Goal: Task Accomplishment & Management: Complete application form

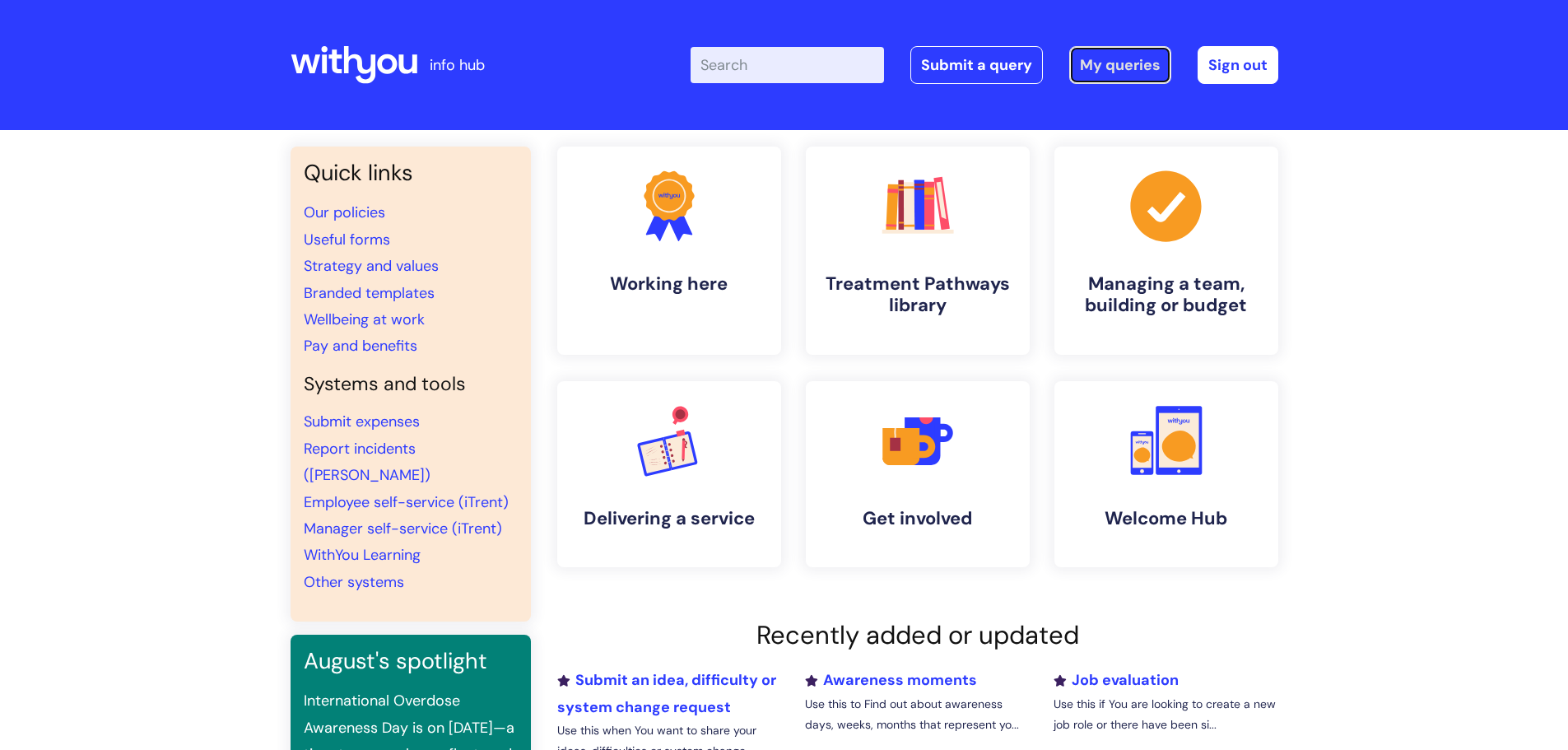
click at [1131, 65] on link "My queries" at bounding box center [1120, 65] width 102 height 38
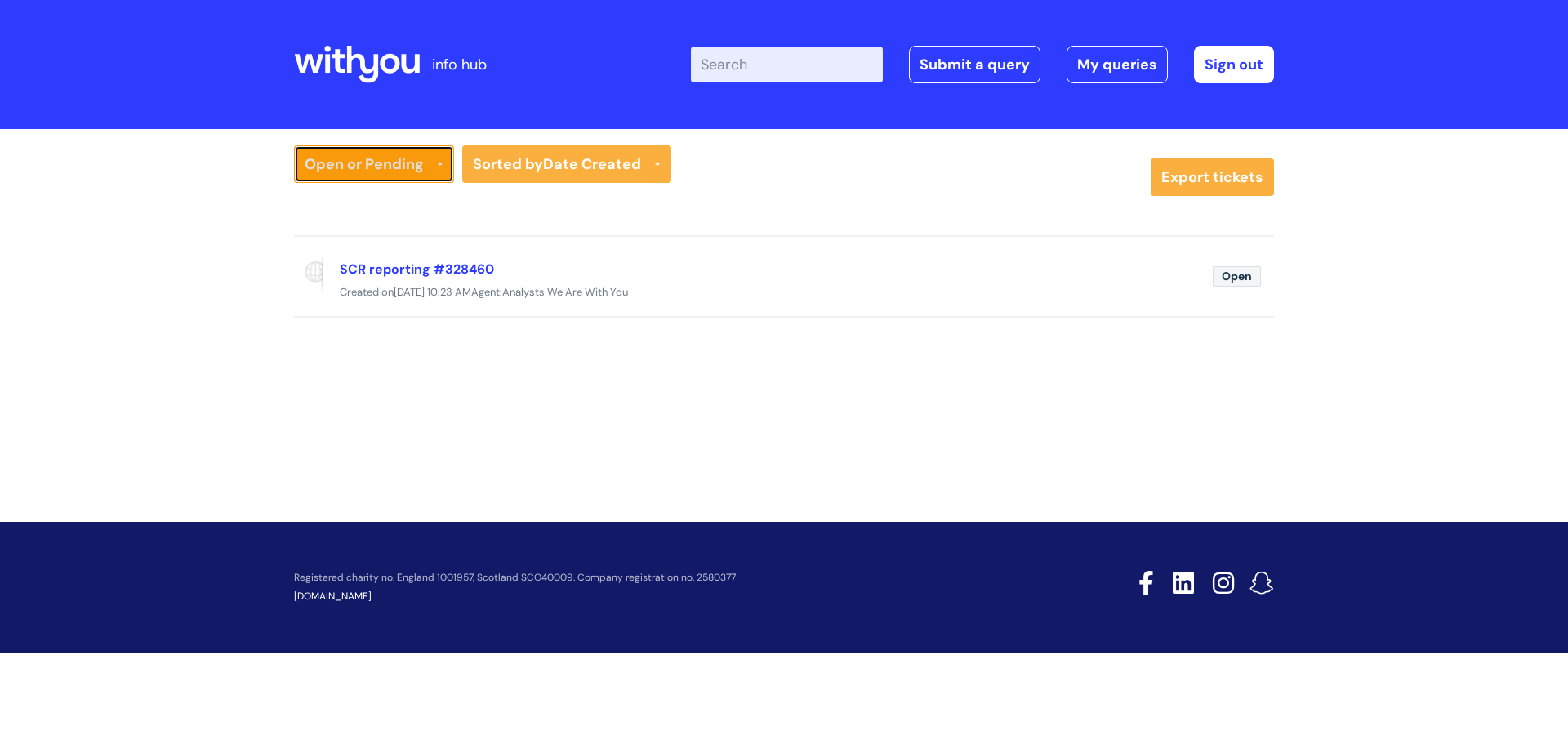
click at [438, 166] on icon at bounding box center [440, 165] width 6 height 6
click at [394, 195] on link "All Tickets" at bounding box center [374, 198] width 160 height 23
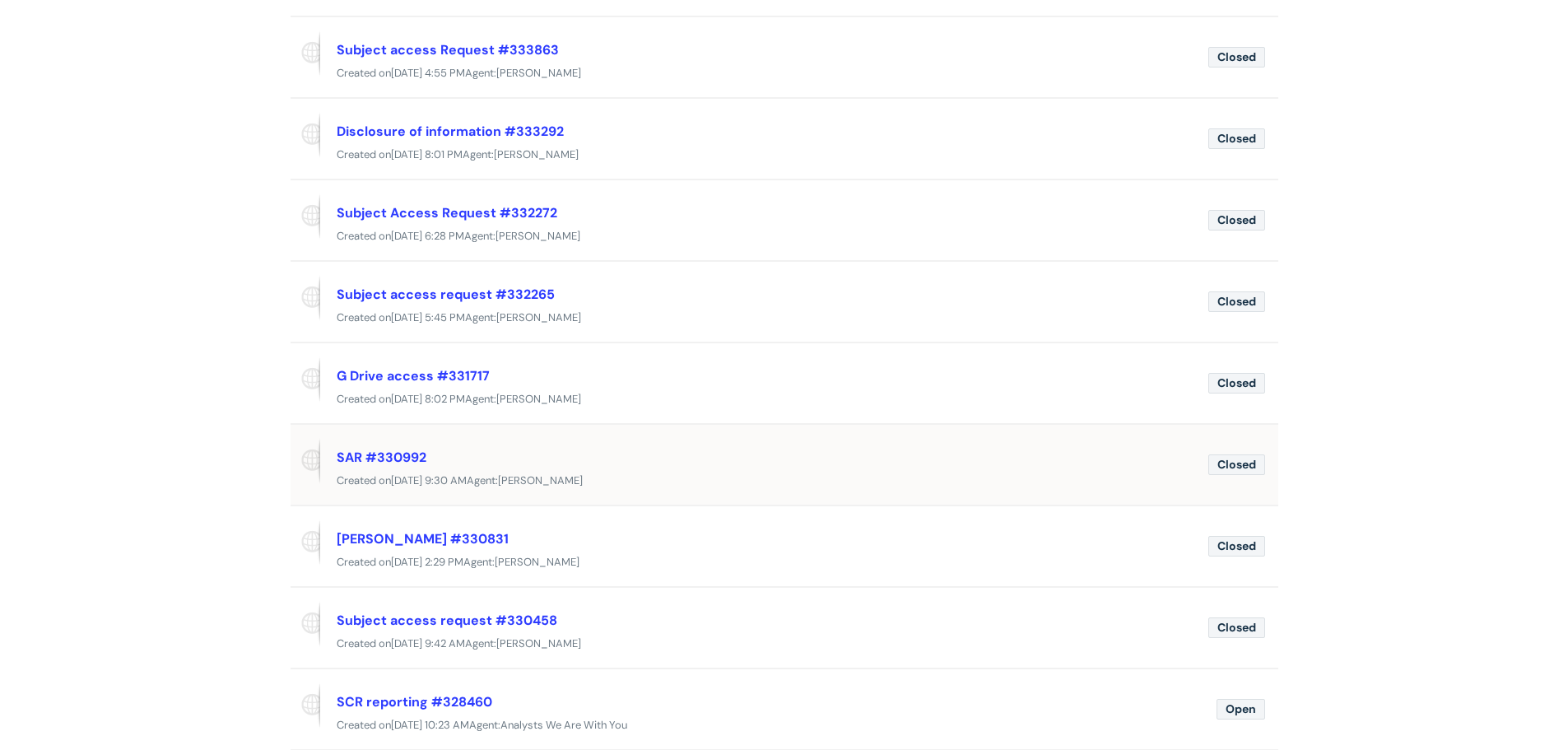
scroll to position [412, 0]
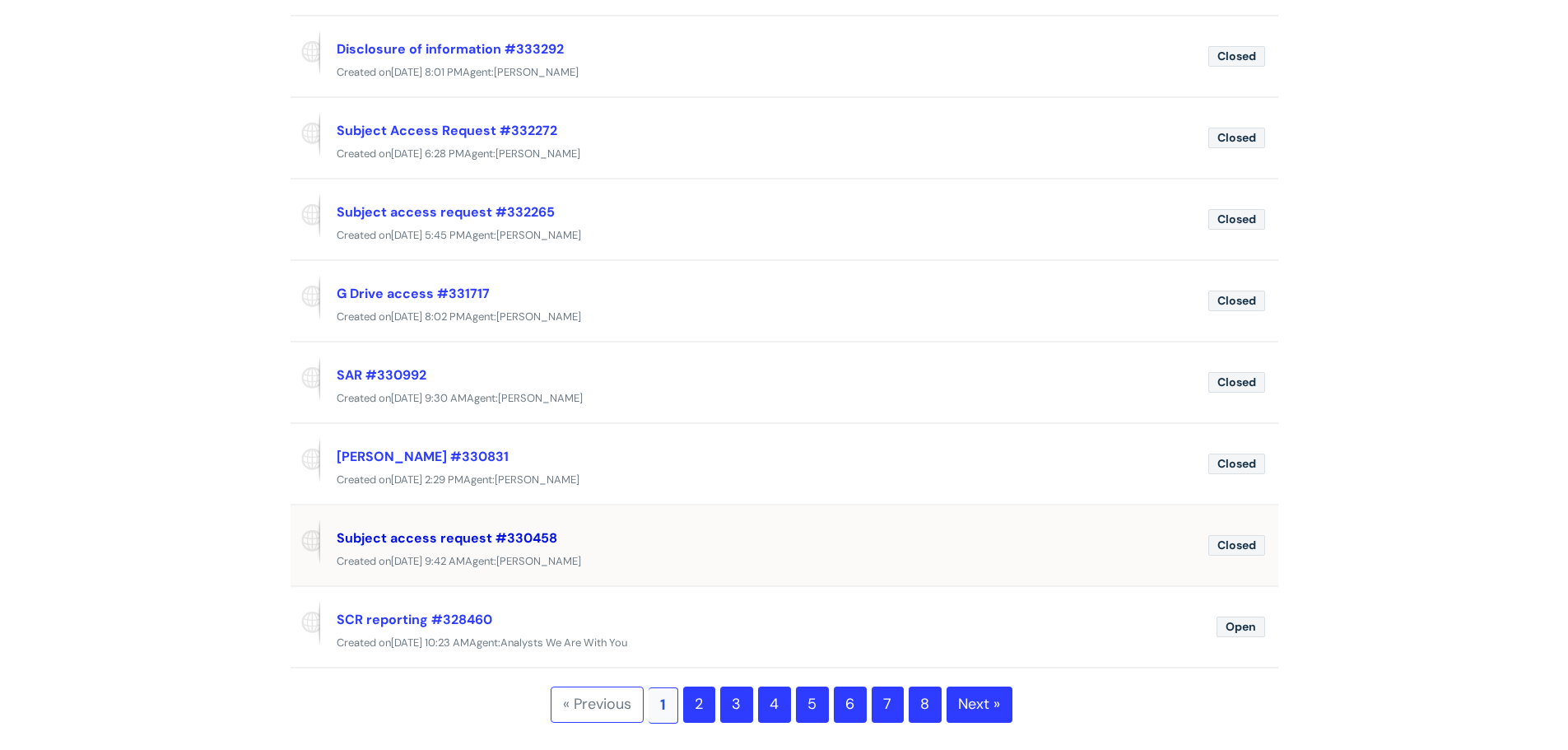
click at [450, 539] on link "Subject access request #330458" at bounding box center [446, 537] width 220 height 18
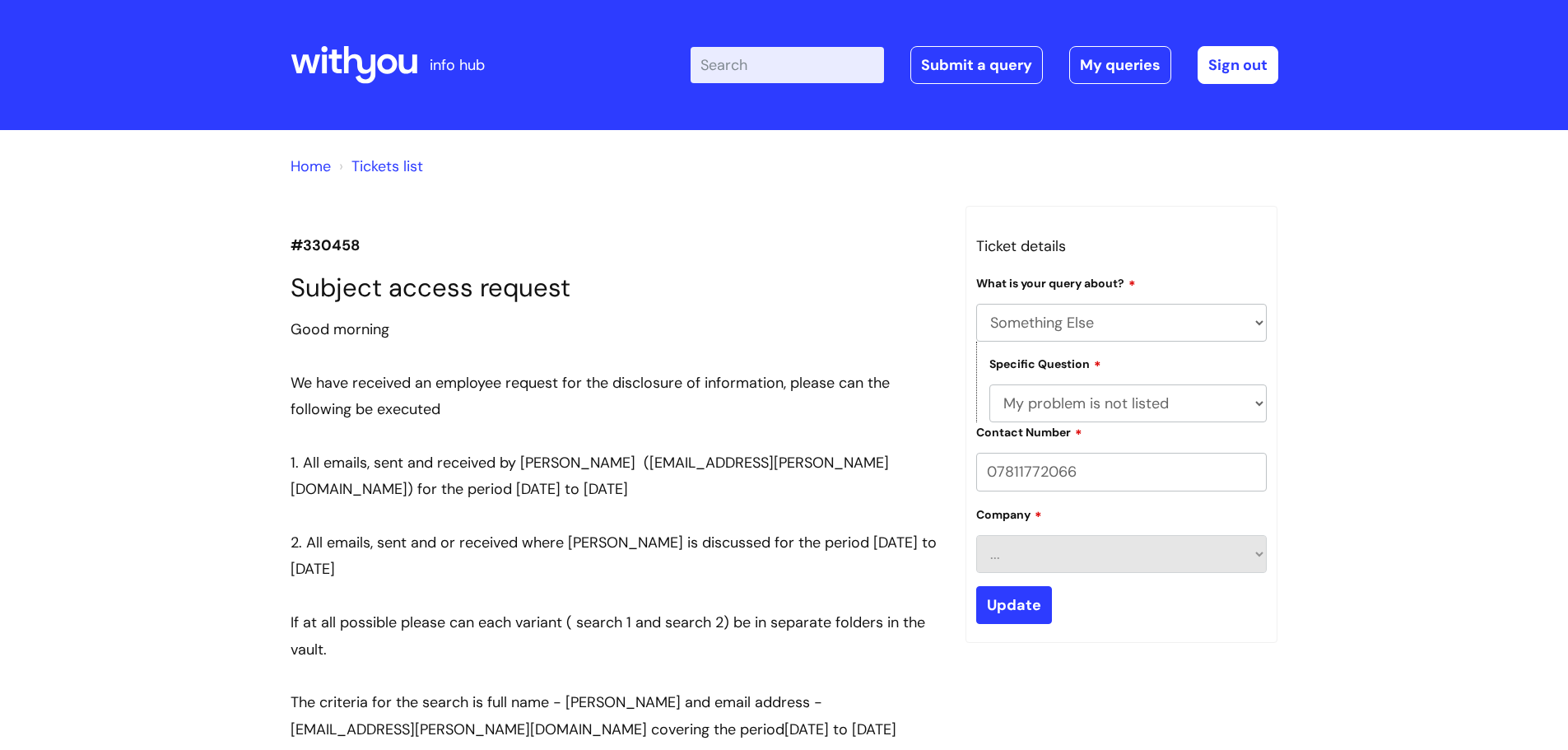
select select "Something Else"
select select "My problem is not listed"
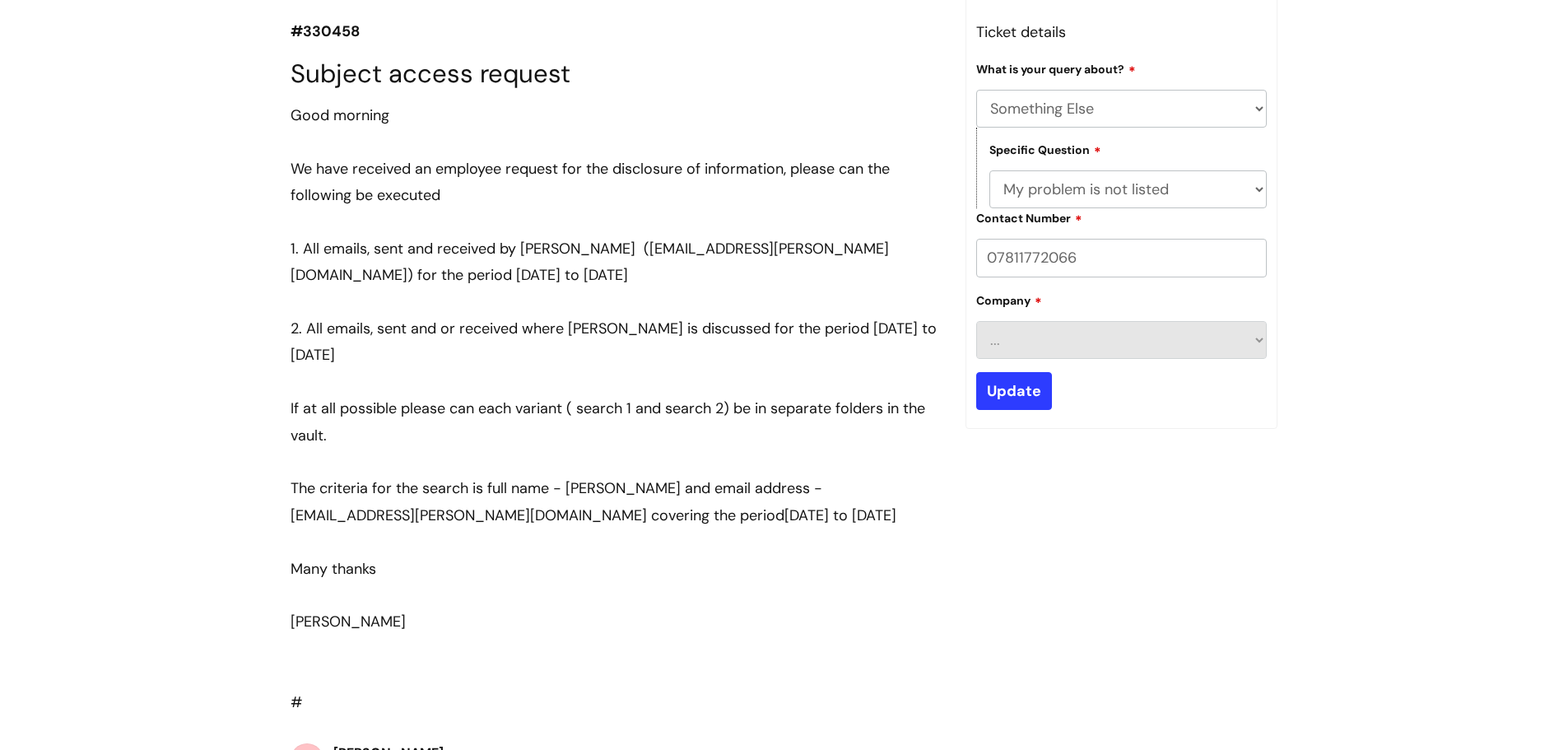
scroll to position [247, 0]
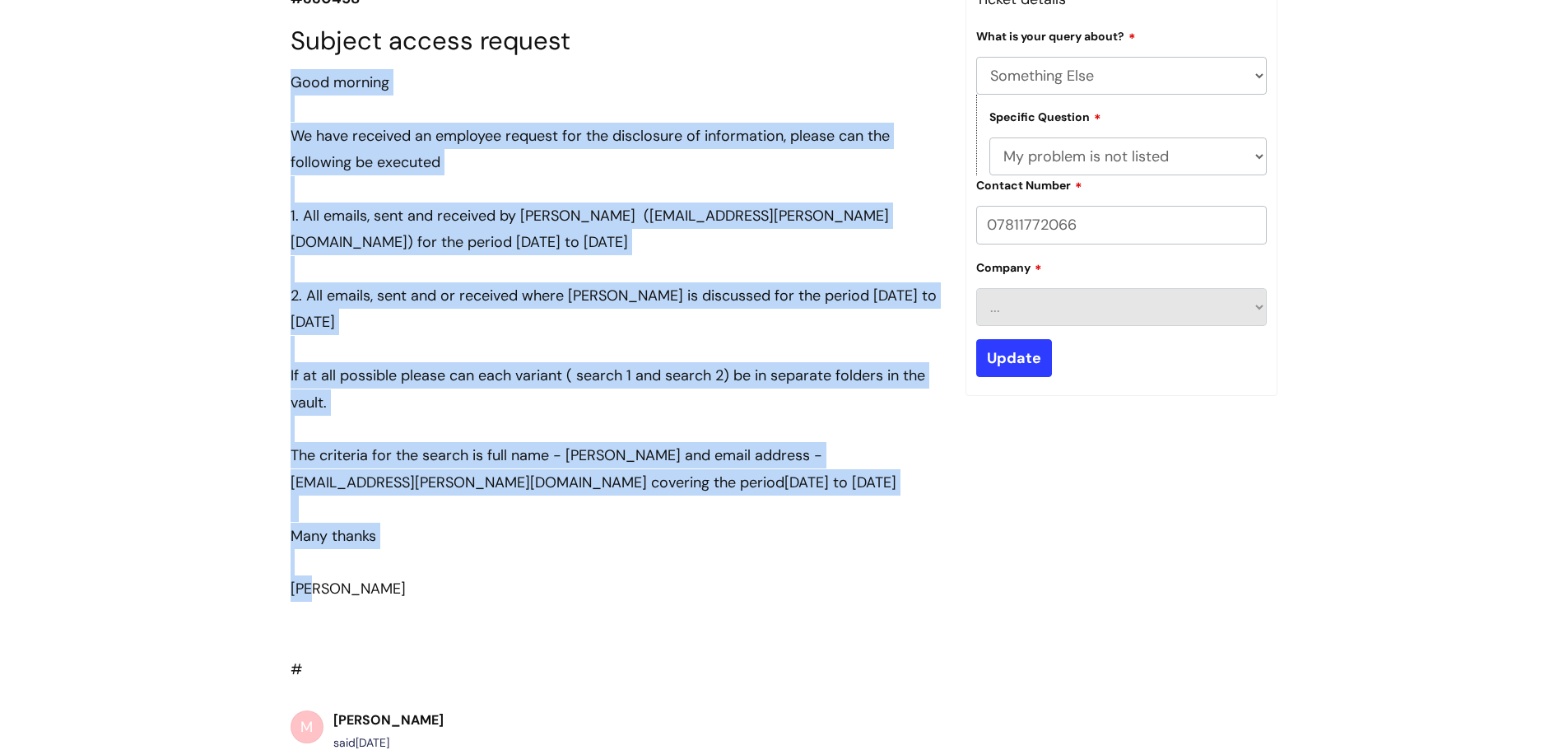
drag, startPoint x: 315, startPoint y: 585, endPoint x: 292, endPoint y: 87, distance: 498.5
click at [292, 87] on div "Good morning We have received an employee request for the disclosure of informa…" at bounding box center [616, 362] width 651 height 586
copy div "Good morning We have received an employee request for the disclosure of informa…"
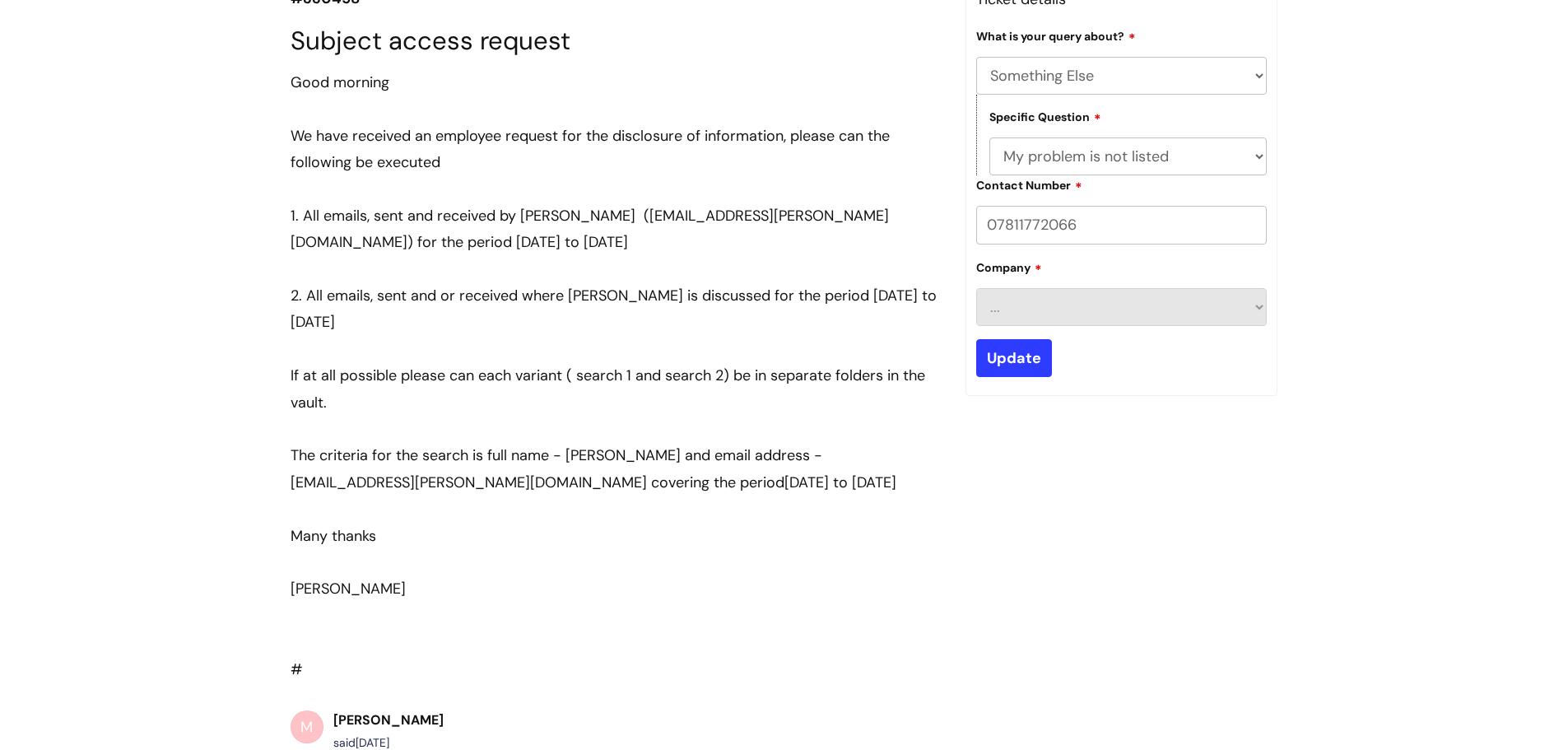
click at [414, 533] on div "Many thanks" at bounding box center [616, 535] width 651 height 26
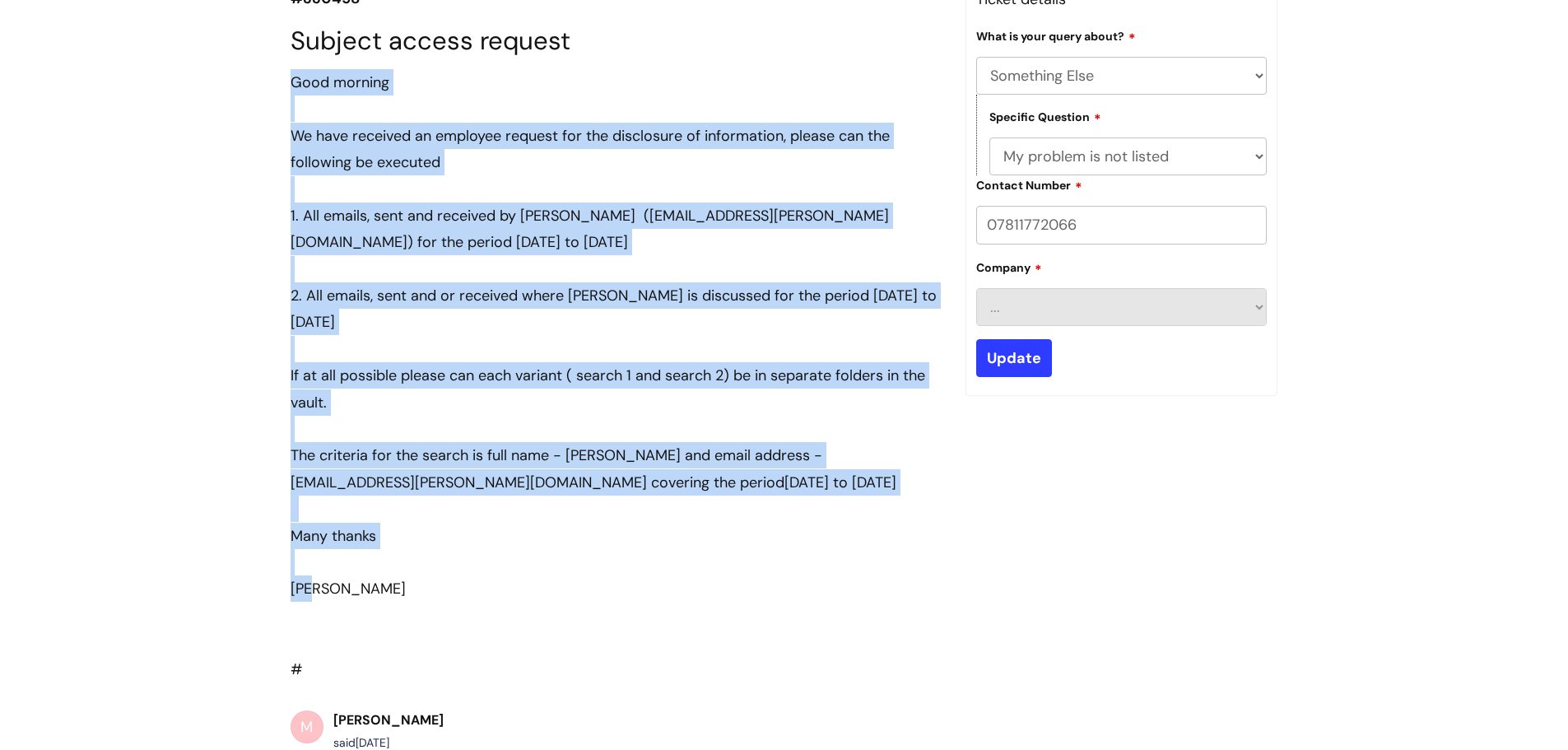
drag, startPoint x: 324, startPoint y: 586, endPoint x: 270, endPoint y: 87, distance: 501.9
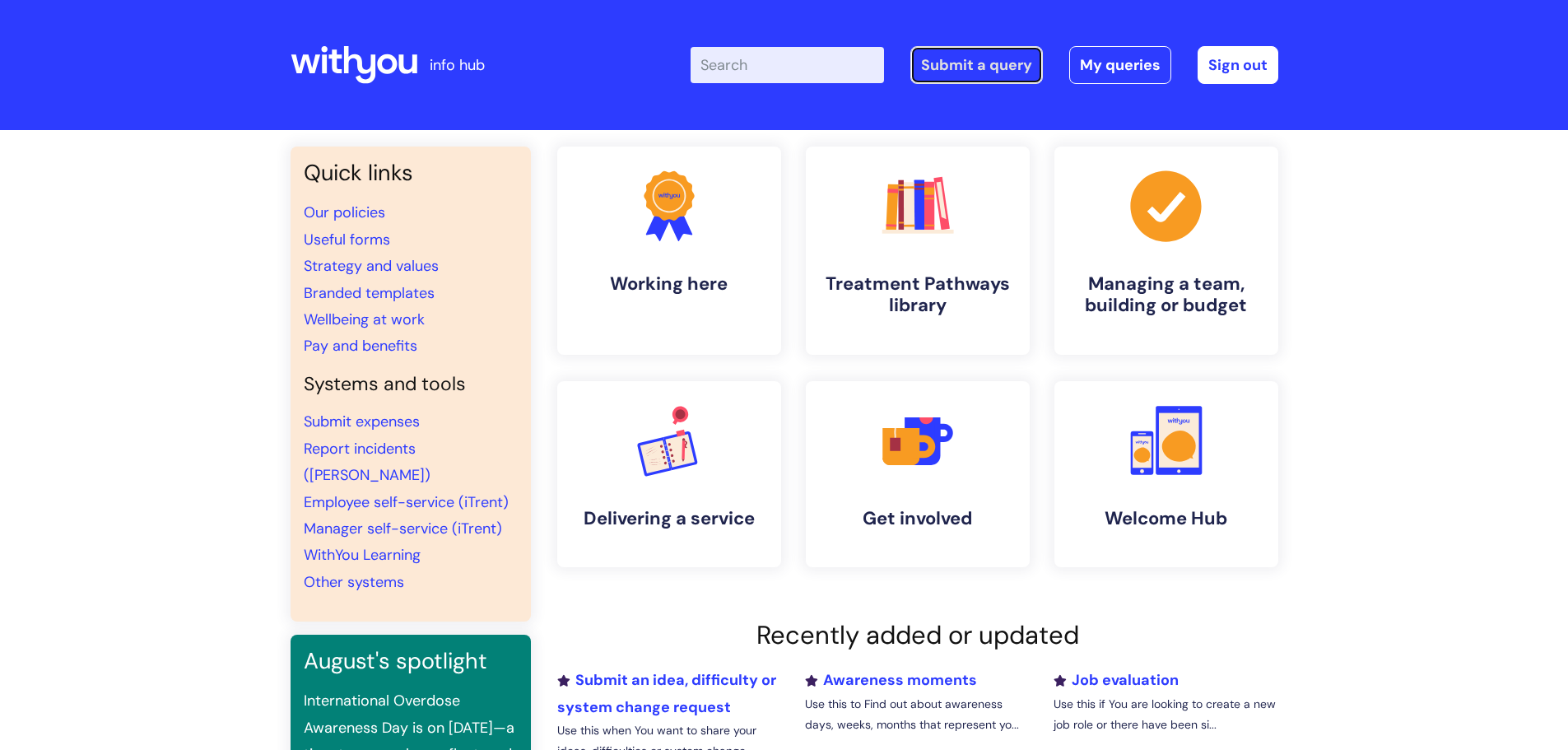
click at [966, 59] on link "Submit a query" at bounding box center [976, 65] width 133 height 38
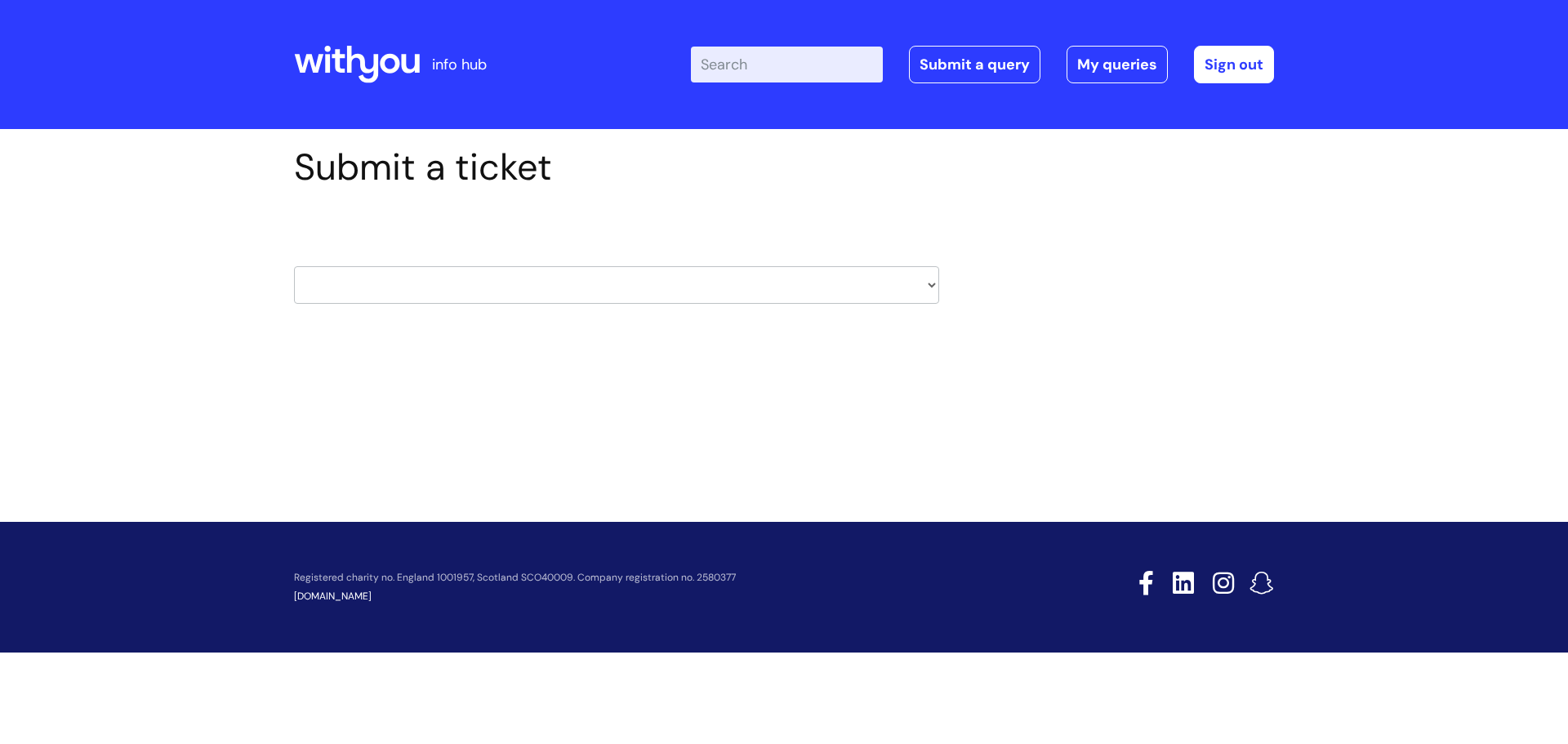
click at [499, 275] on select "HR / People IT and Support Clinical Drug Alerts Finance Accounts Data Support T…" at bounding box center [617, 285] width 646 height 38
select select "it_and_support"
click at [294, 266] on select "HR / People IT and Support Clinical Drug Alerts Finance Accounts Data Support T…" at bounding box center [617, 285] width 646 height 38
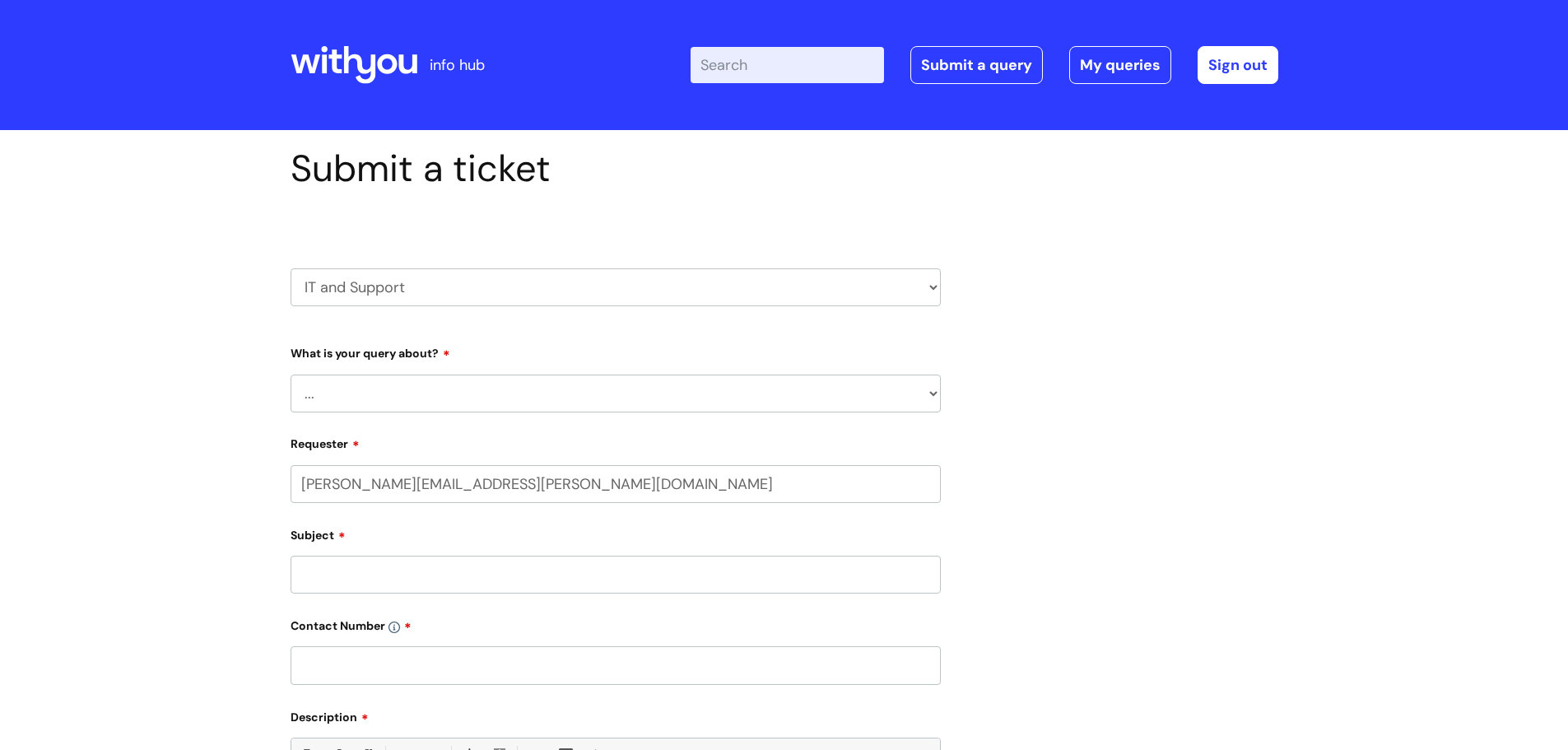
click at [395, 383] on select "... Mobile Phone Reset & MFA Accounts, Starters and Leavers IT Hardware issue I…" at bounding box center [616, 393] width 651 height 38
select select "Something Else"
click at [291, 375] on select "... Mobile Phone Reset & MFA Accounts, Starters and Leavers IT Hardware issue I…" at bounding box center [616, 393] width 651 height 38
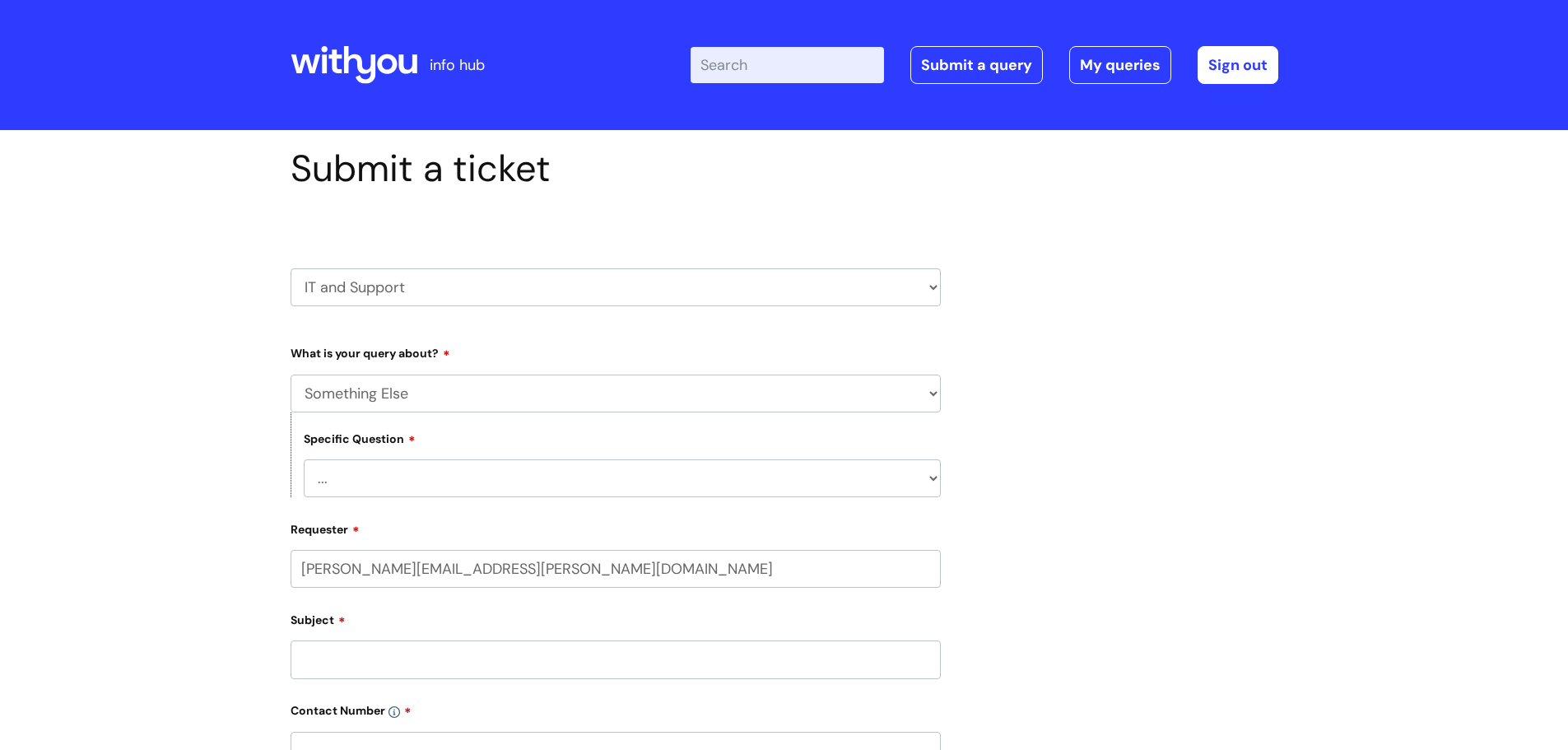
click at [401, 477] on select "... My problem is not listed" at bounding box center [622, 478] width 637 height 38
select select "My problem is not listed"
click at [304, 459] on select "... My problem is not listed" at bounding box center [622, 478] width 637 height 38
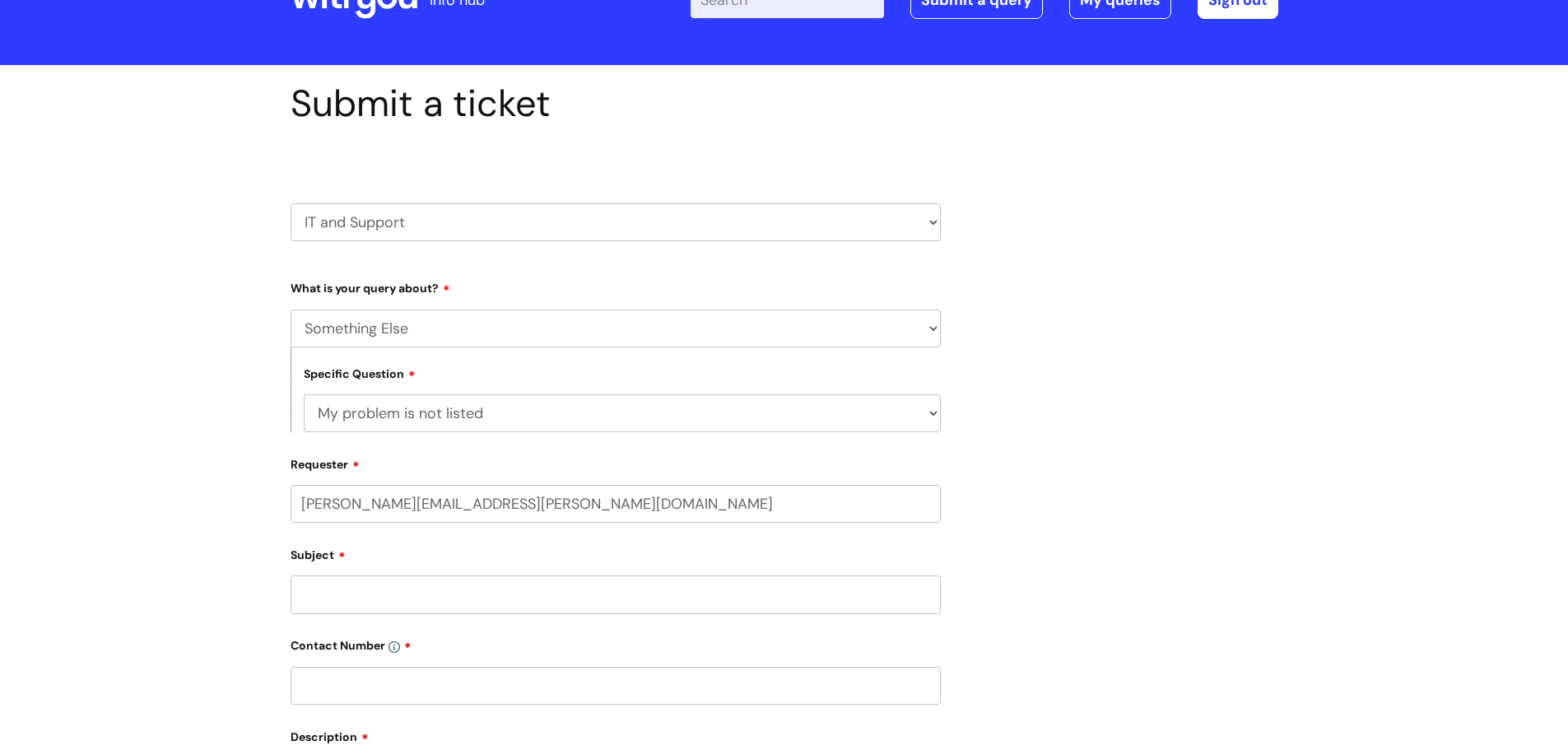
scroll to position [164, 0]
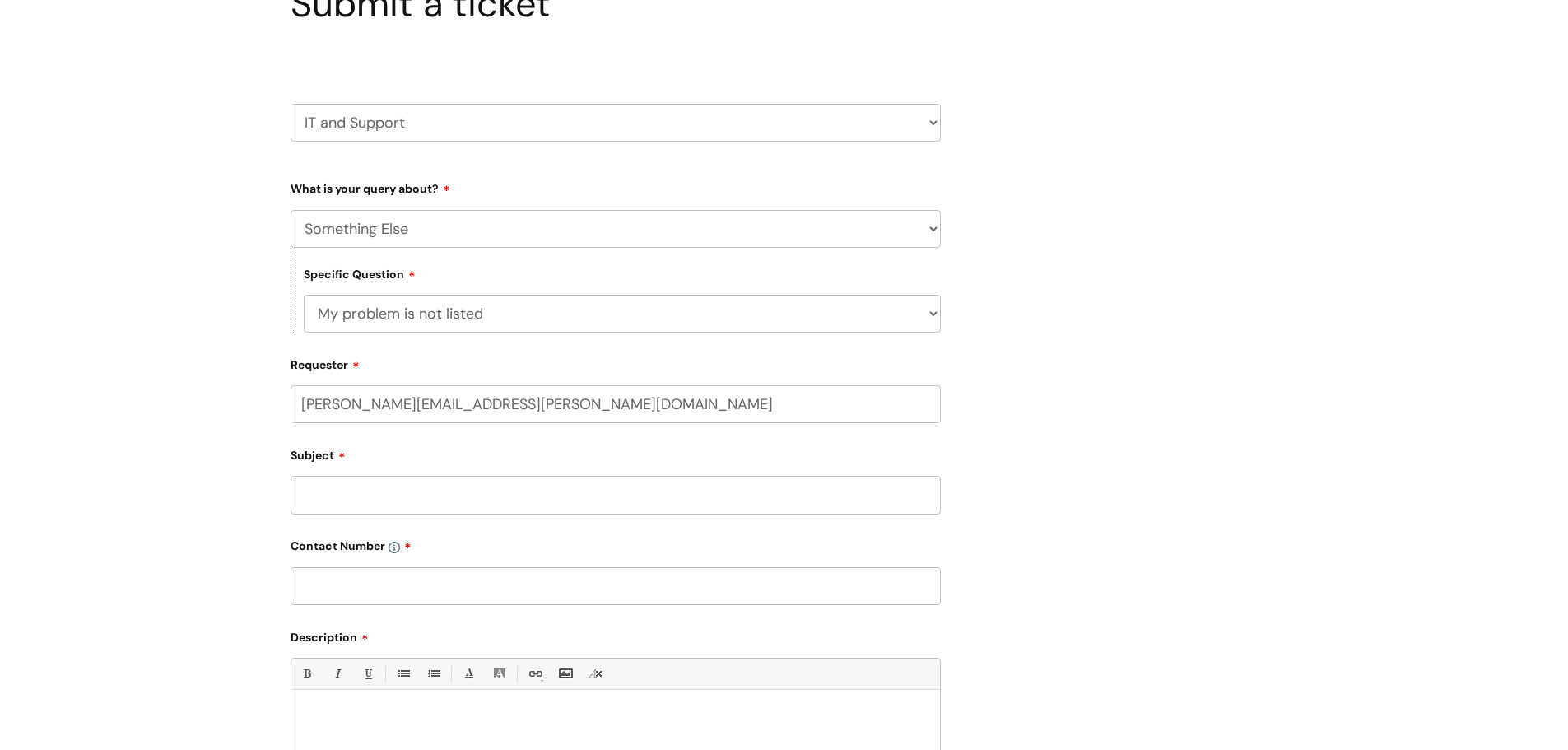
click at [361, 488] on input "Subject" at bounding box center [616, 494] width 651 height 38
type input "Subject Access Request"
click at [361, 589] on input "text" at bounding box center [616, 586] width 651 height 38
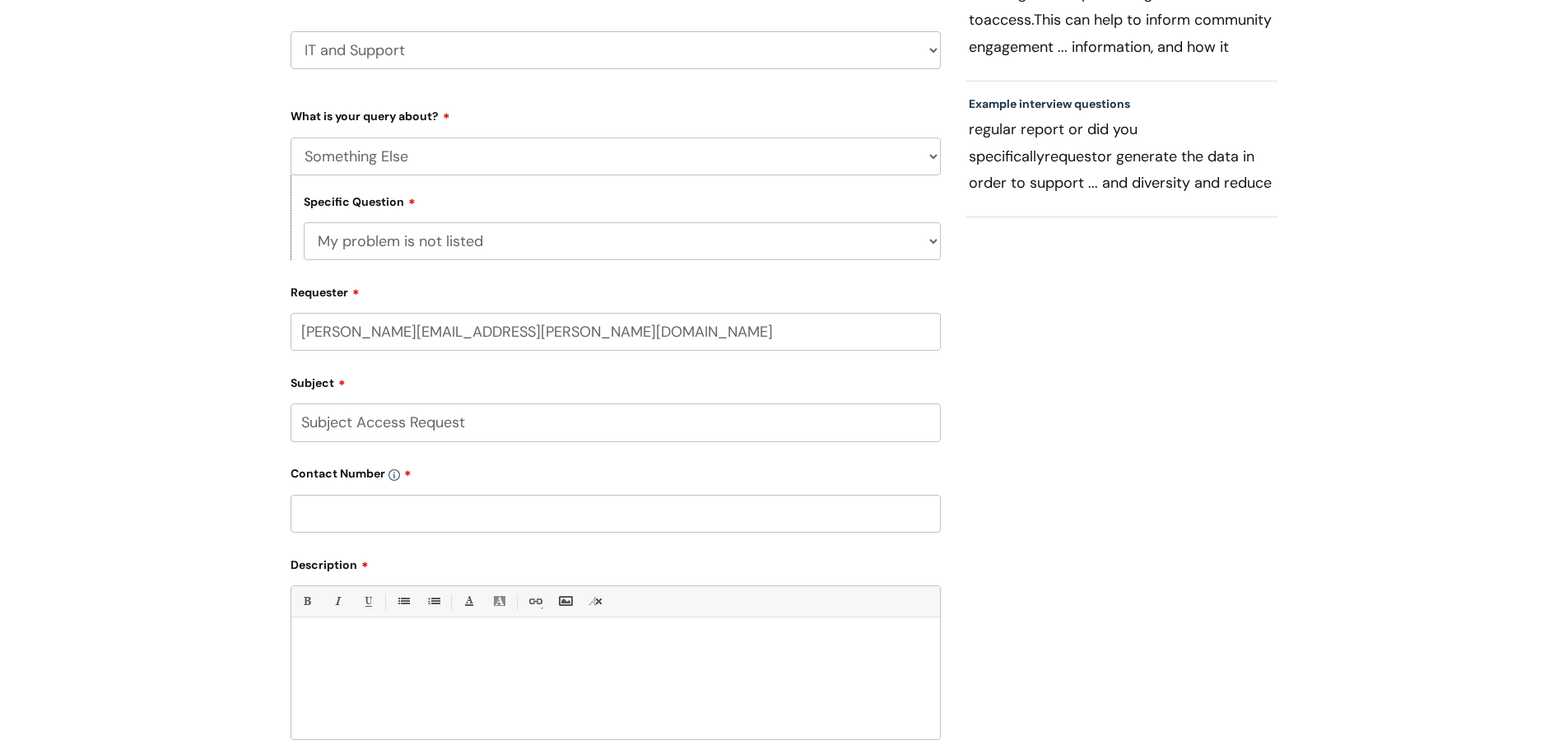
scroll to position [329, 0]
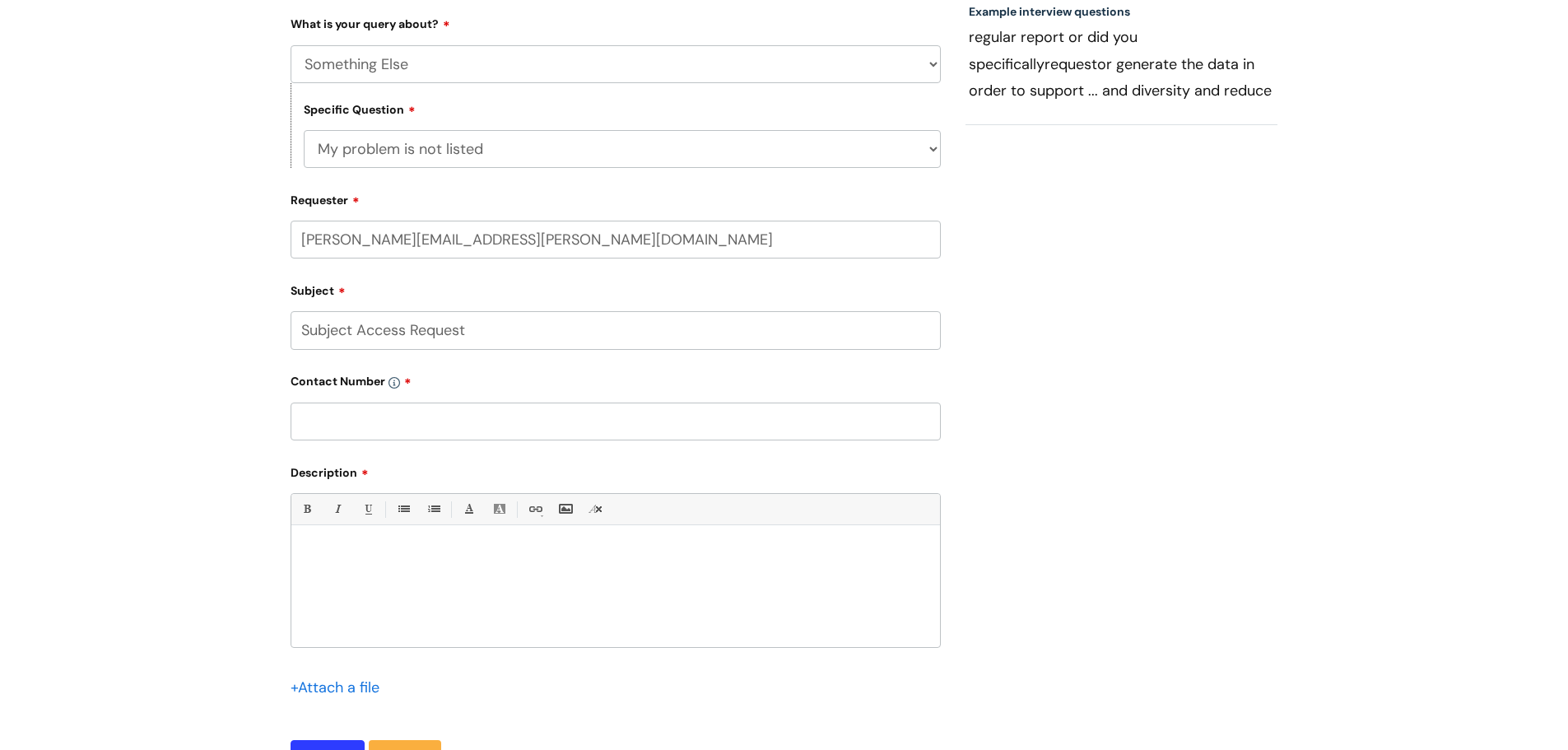
click at [345, 556] on p at bounding box center [615, 553] width 624 height 15
paste div
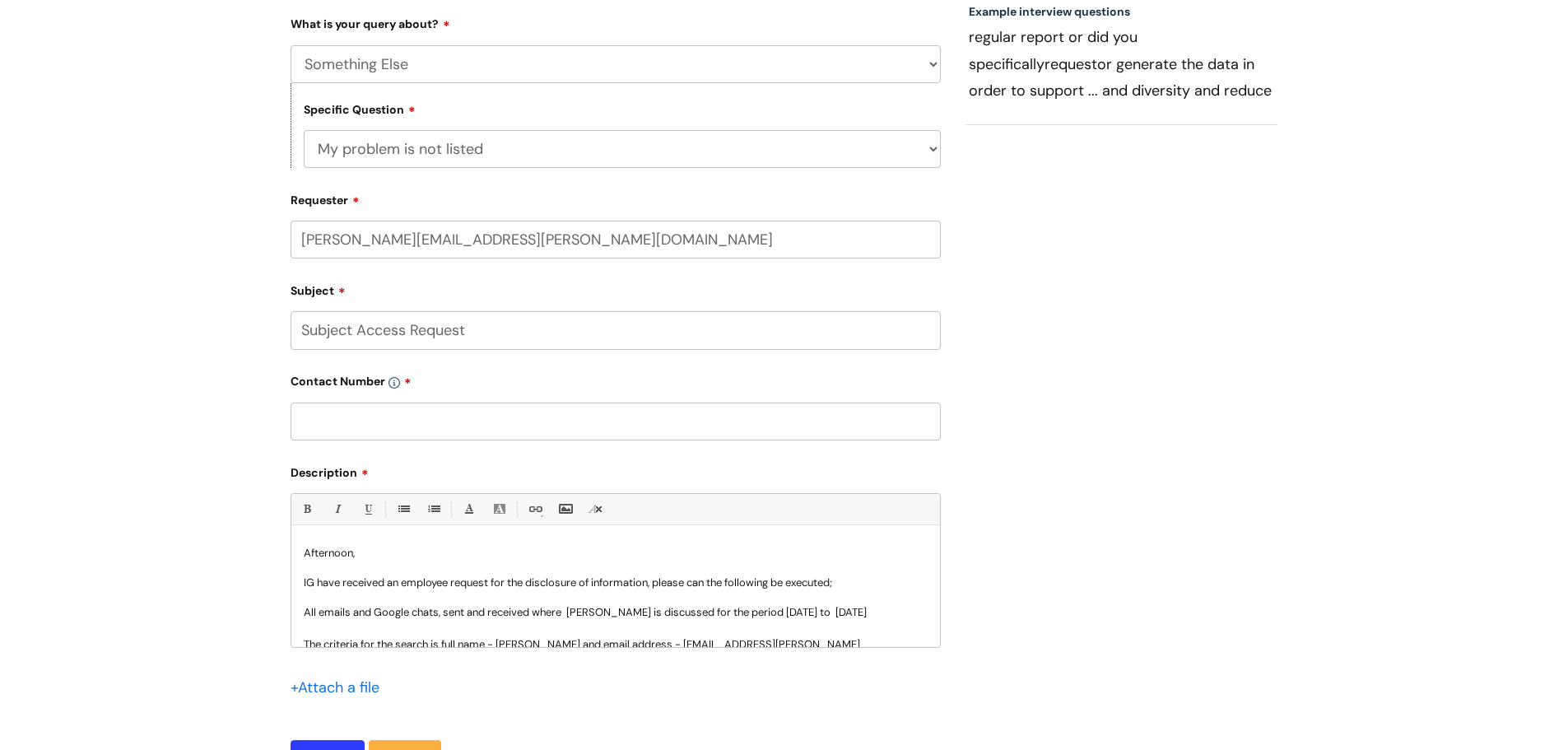
click at [372, 415] on input "text" at bounding box center [616, 421] width 651 height 38
paste input "07811772066"
type input "07811772066"
click at [457, 556] on p "Afternoon," at bounding box center [615, 553] width 624 height 15
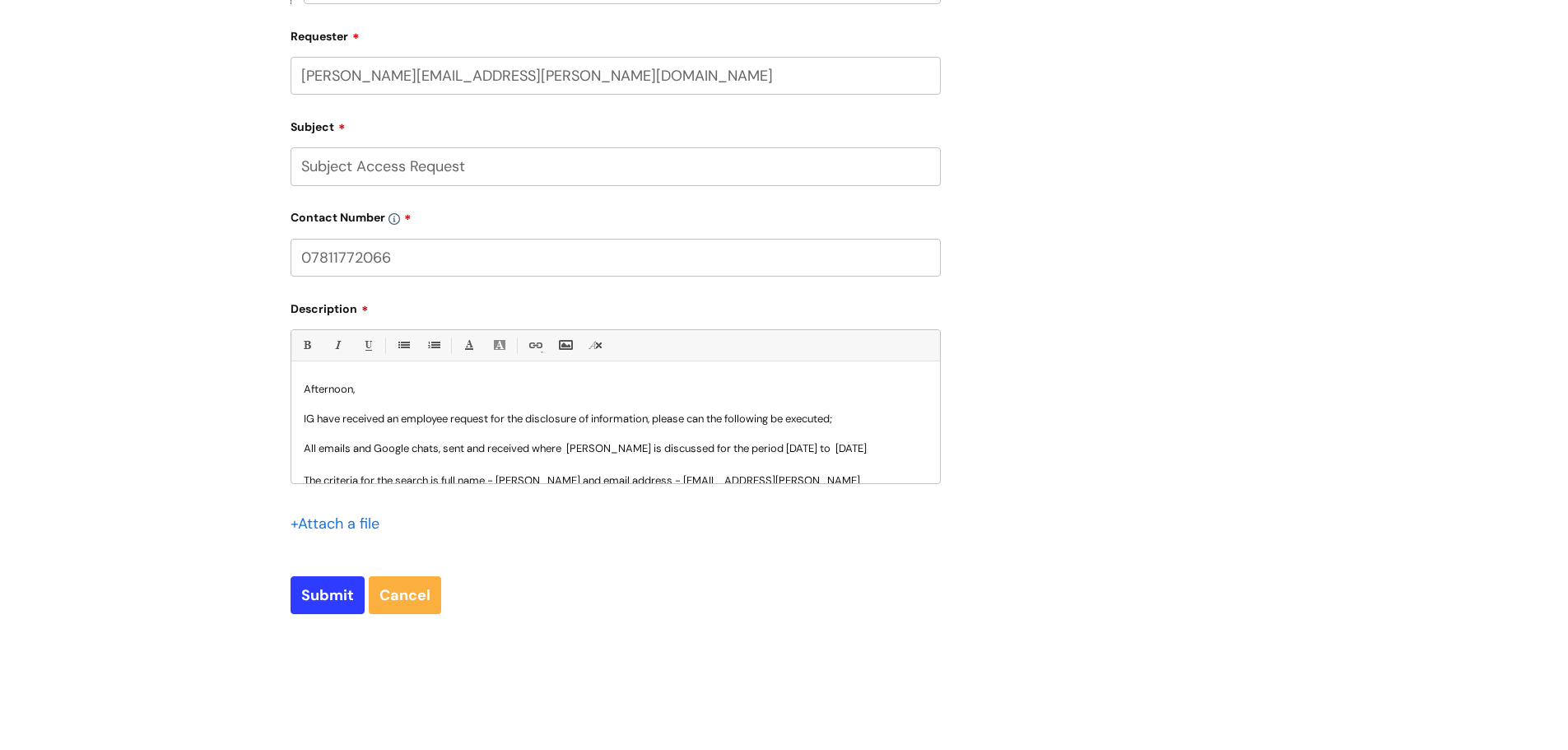
scroll to position [493, 0]
click at [320, 591] on input "Submit" at bounding box center [328, 594] width 74 height 38
type input "Please Wait..."
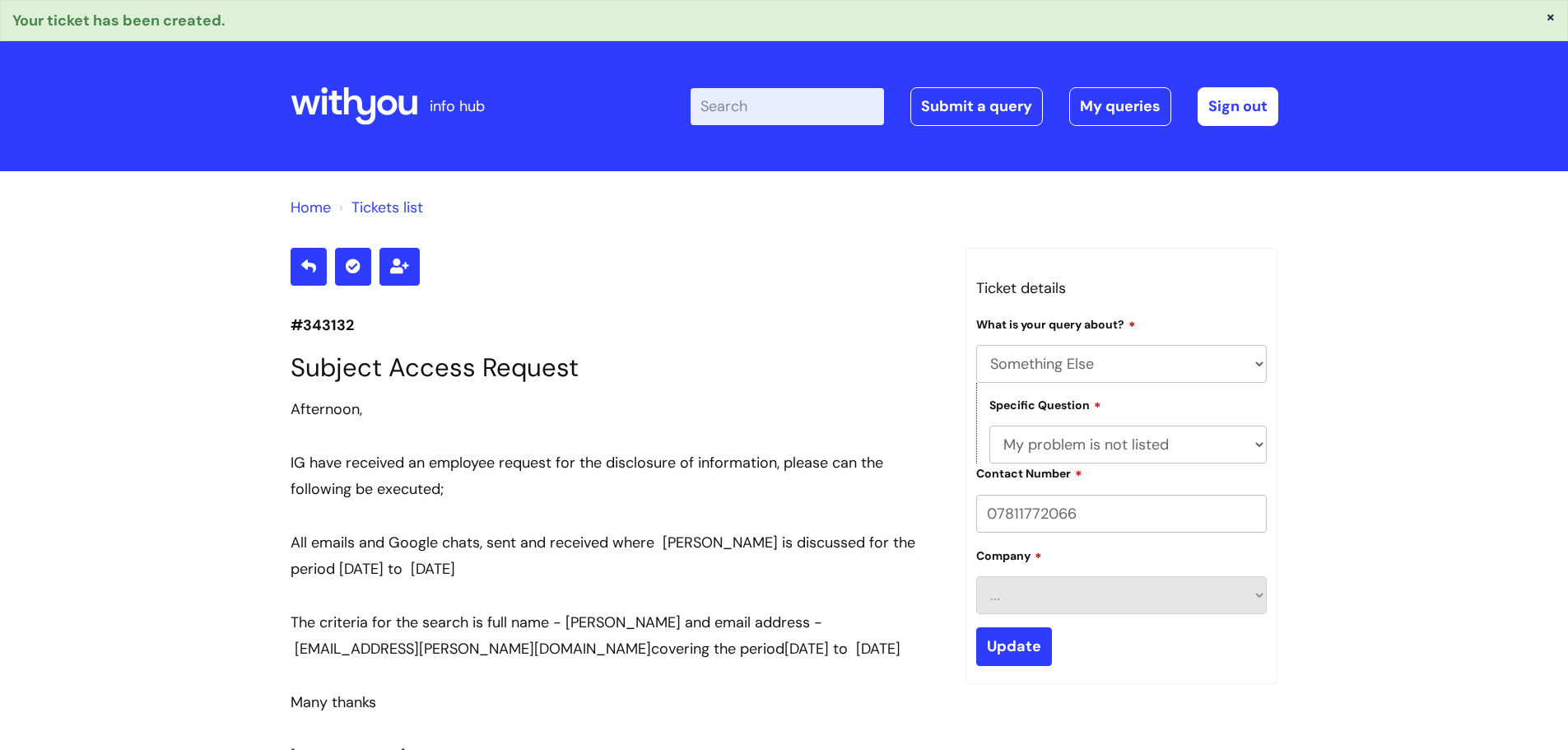
select select "Something Else"
select select "My problem is not listed"
drag, startPoint x: 360, startPoint y: 326, endPoint x: 292, endPoint y: 330, distance: 68.1
click at [292, 330] on p "#343132" at bounding box center [616, 325] width 651 height 26
copy p "#343132"
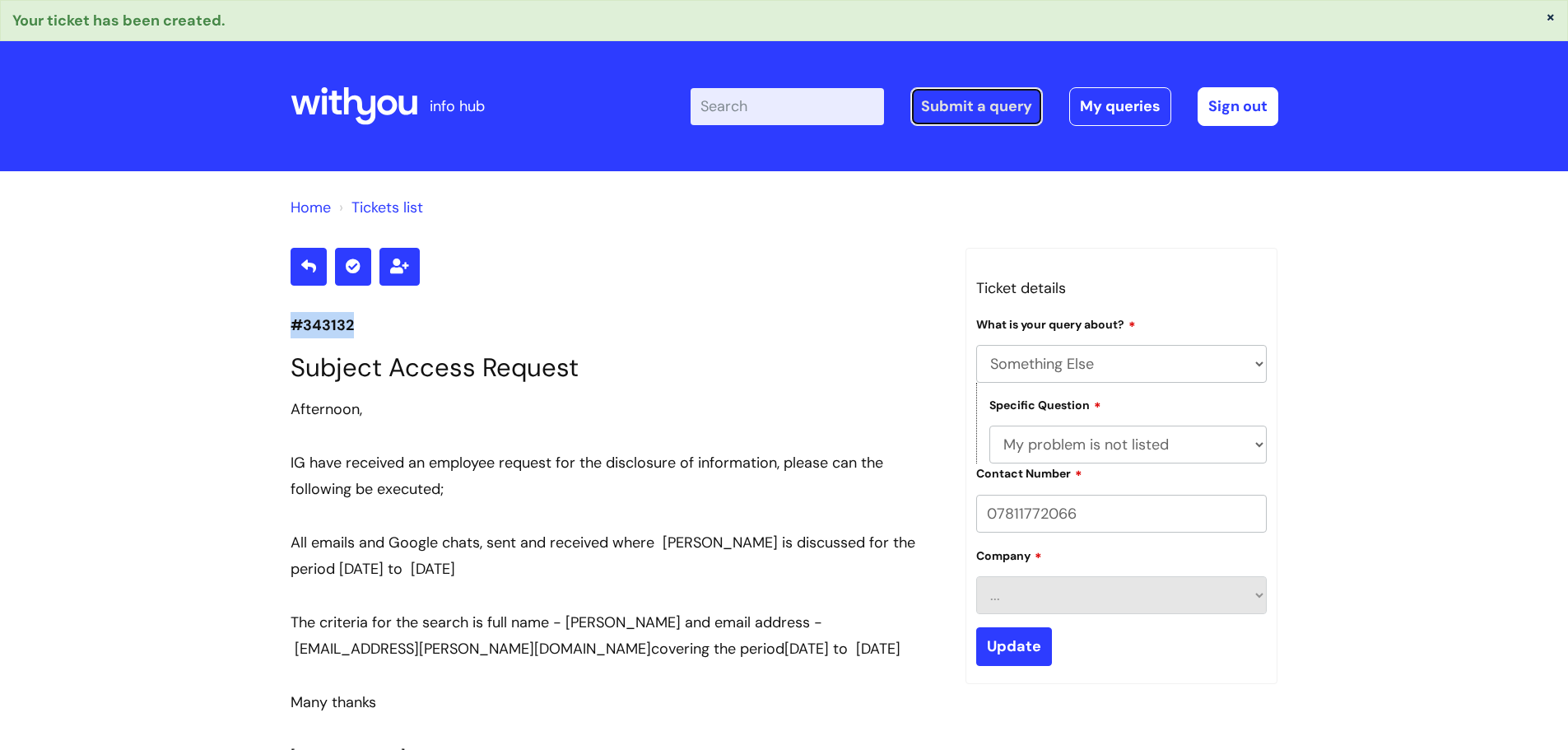
click at [966, 103] on link "Submit a query" at bounding box center [976, 106] width 133 height 38
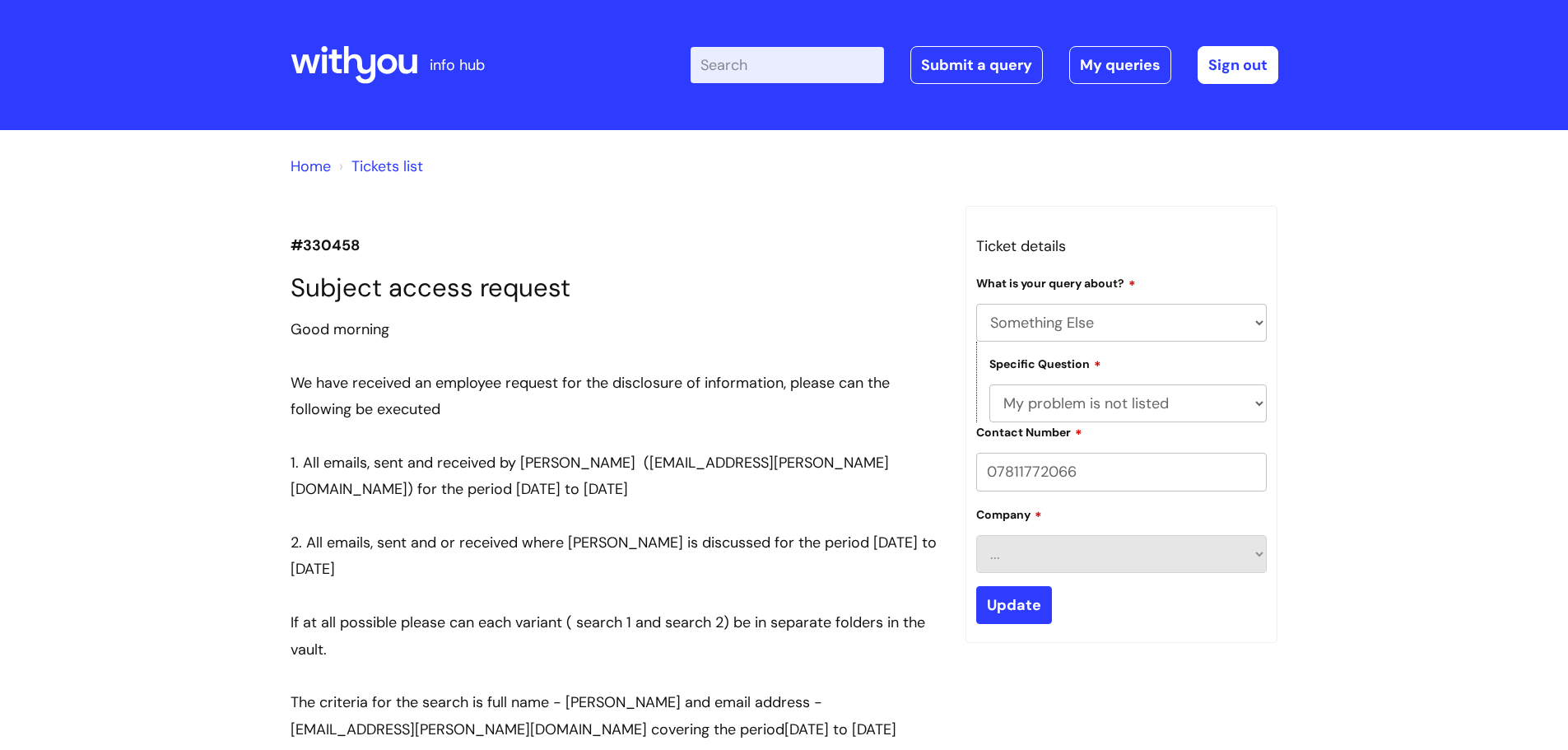
select select "Something Else"
select select "My problem is not listed"
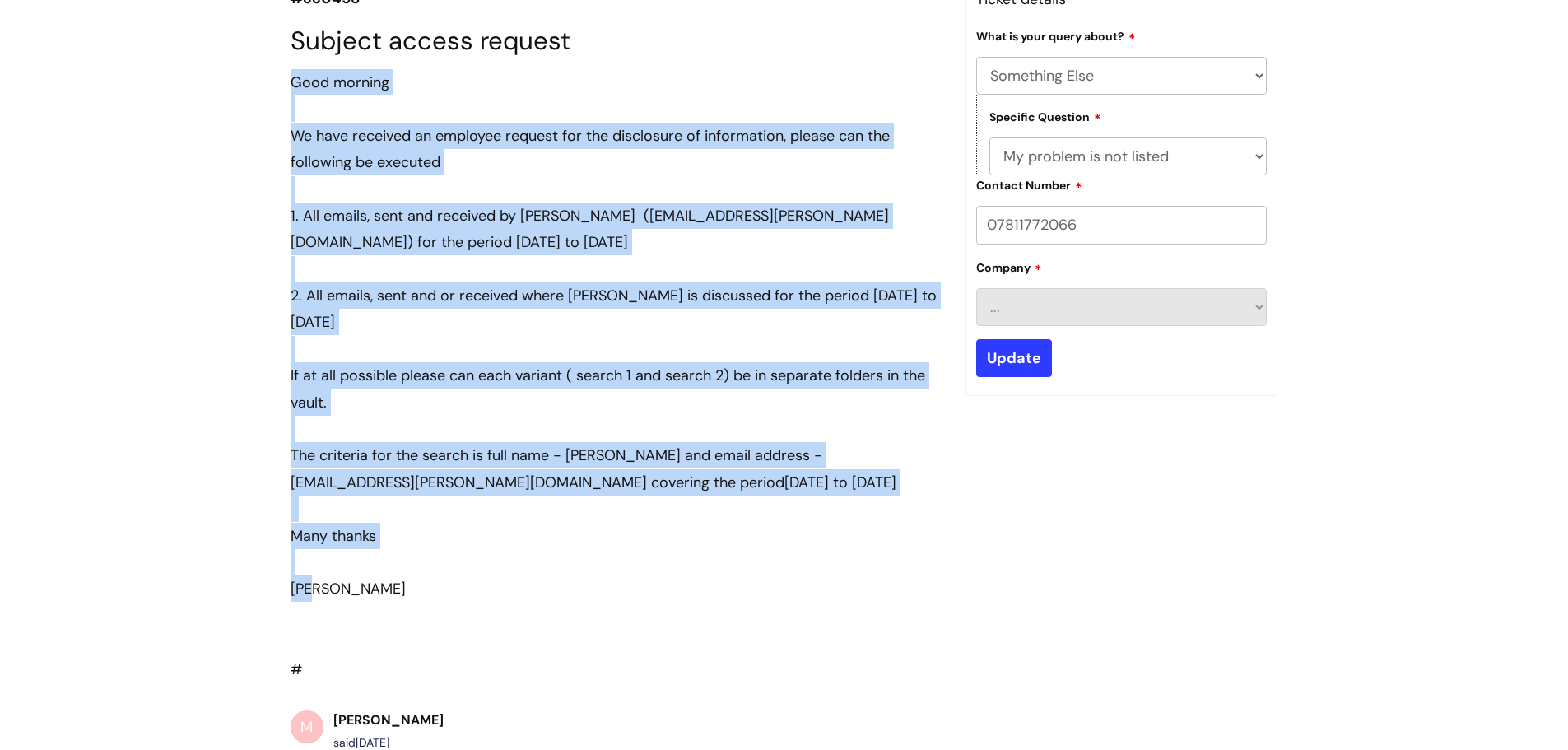
click at [336, 588] on div "Ali" at bounding box center [616, 588] width 651 height 26
drag, startPoint x: 323, startPoint y: 591, endPoint x: 285, endPoint y: 92, distance: 500.4
copy div "Good morning We have received an employee request for the disclosure of informa…"
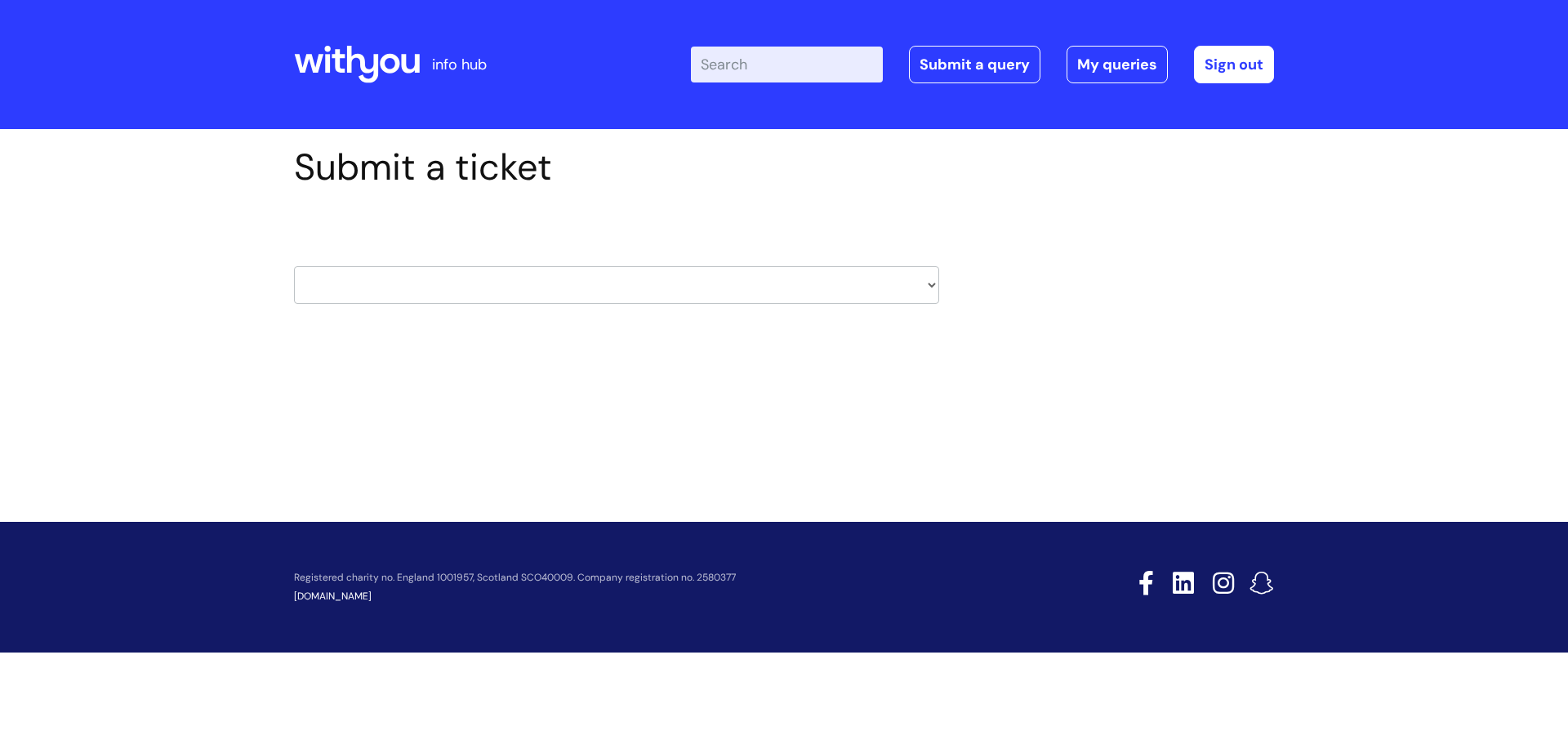
click at [717, 289] on select "HR / People IT and Support Clinical Drug Alerts Finance Accounts Data Support T…" at bounding box center [617, 285] width 646 height 38
select select "it_and_support"
click at [294, 266] on select "HR / People IT and Support Clinical Drug Alerts Finance Accounts Data Support T…" at bounding box center [617, 285] width 646 height 38
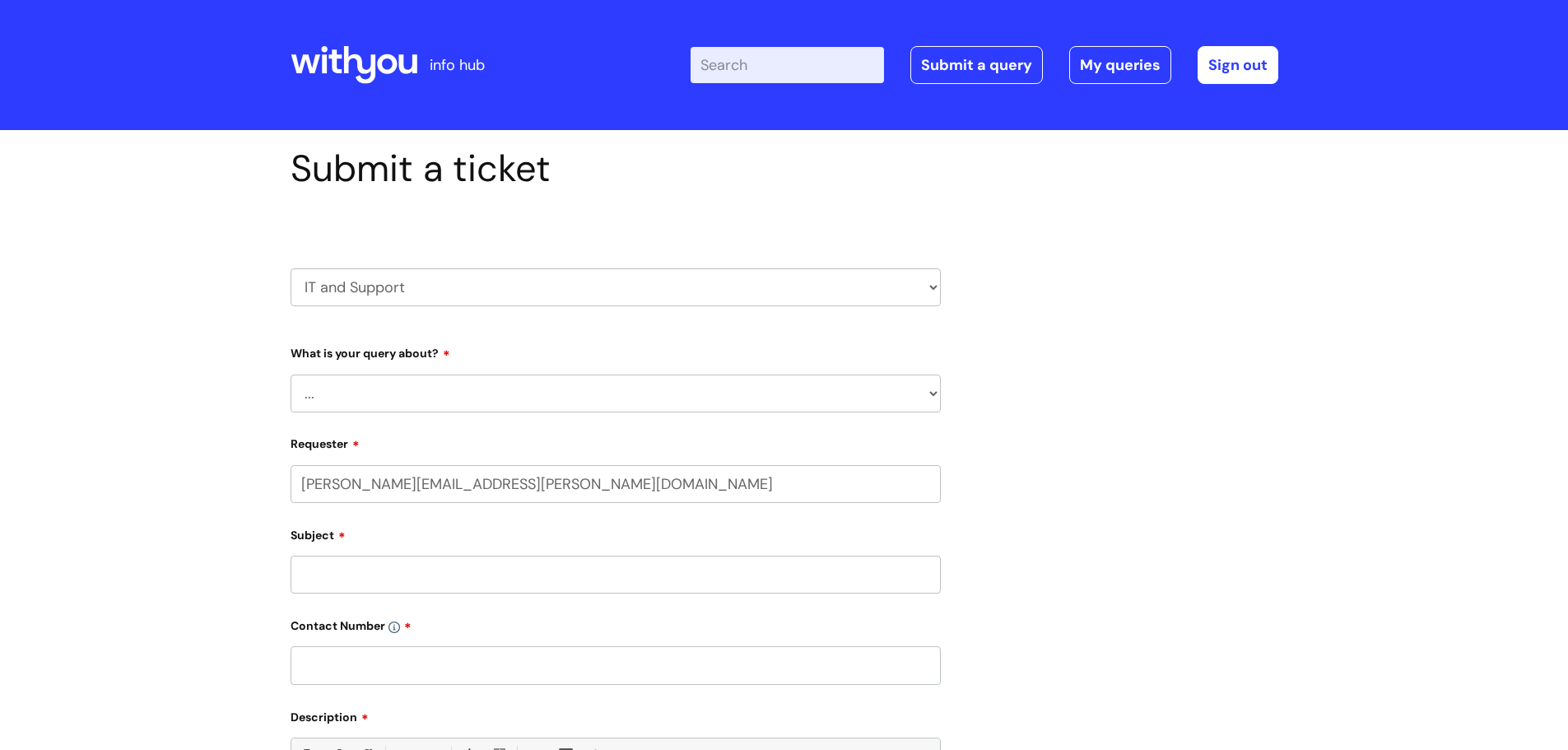
click at [362, 379] on select "... Mobile Phone Reset & MFA Accounts, Starters and Leavers IT Hardware issue I…" at bounding box center [616, 393] width 651 height 38
select select "Something Else"
click at [291, 375] on select "... Mobile Phone Reset & MFA Accounts, Starters and Leavers IT Hardware issue I…" at bounding box center [616, 393] width 651 height 38
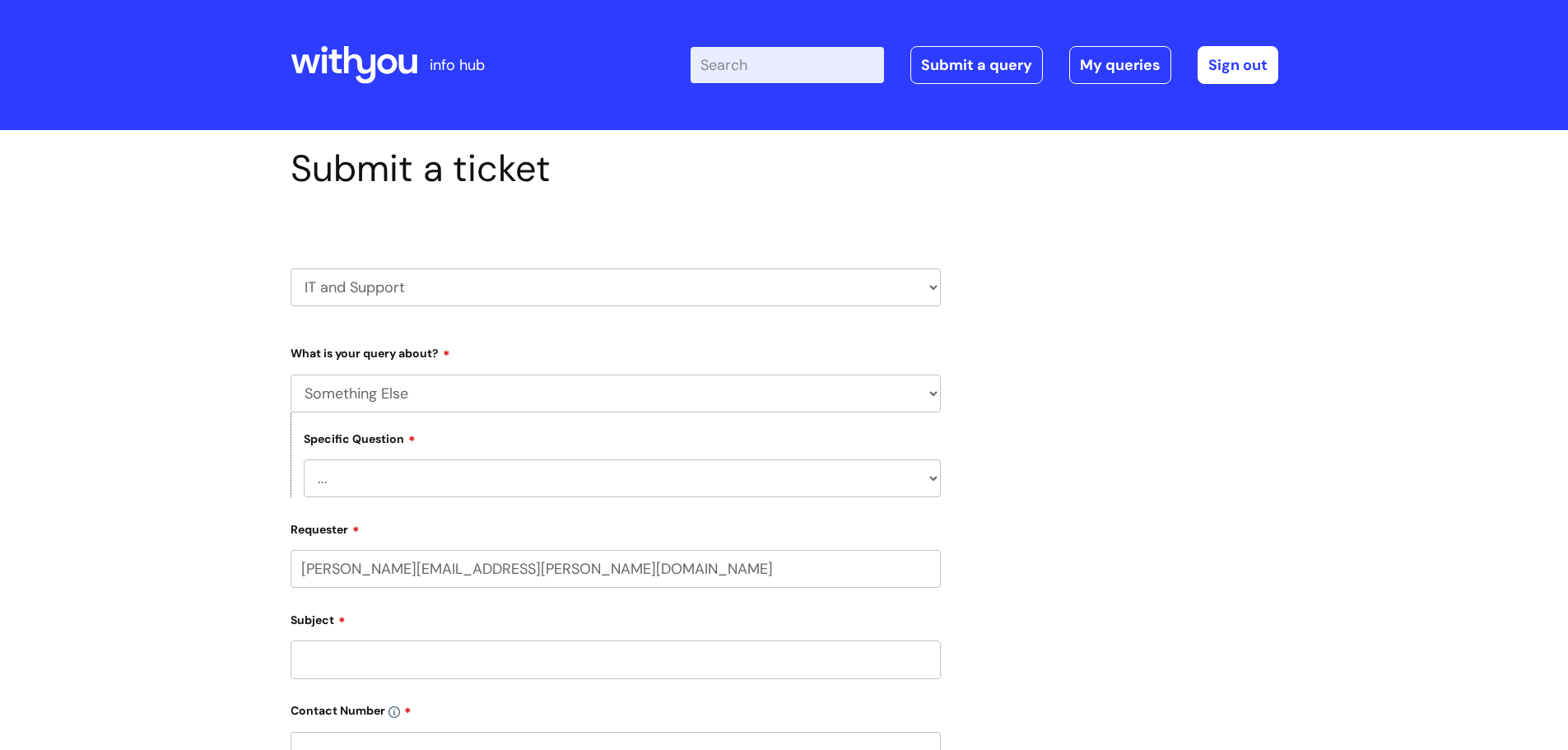
click at [381, 479] on select "... My problem is not listed" at bounding box center [622, 478] width 637 height 38
select select "My problem is not listed"
click at [304, 459] on select "... My problem is not listed" at bounding box center [622, 478] width 637 height 38
click at [337, 653] on input "Subject" at bounding box center [616, 659] width 651 height 38
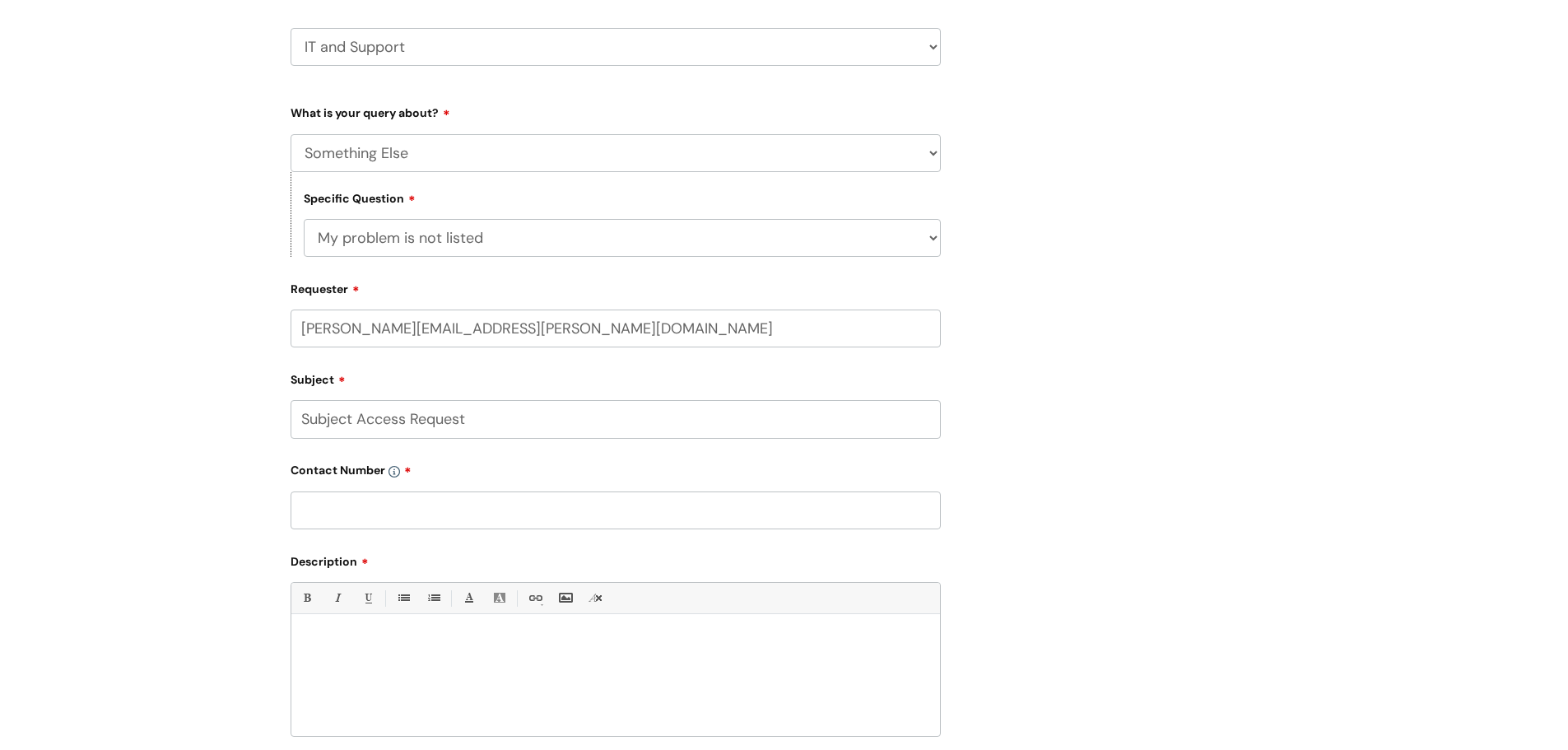
scroll to position [247, 0]
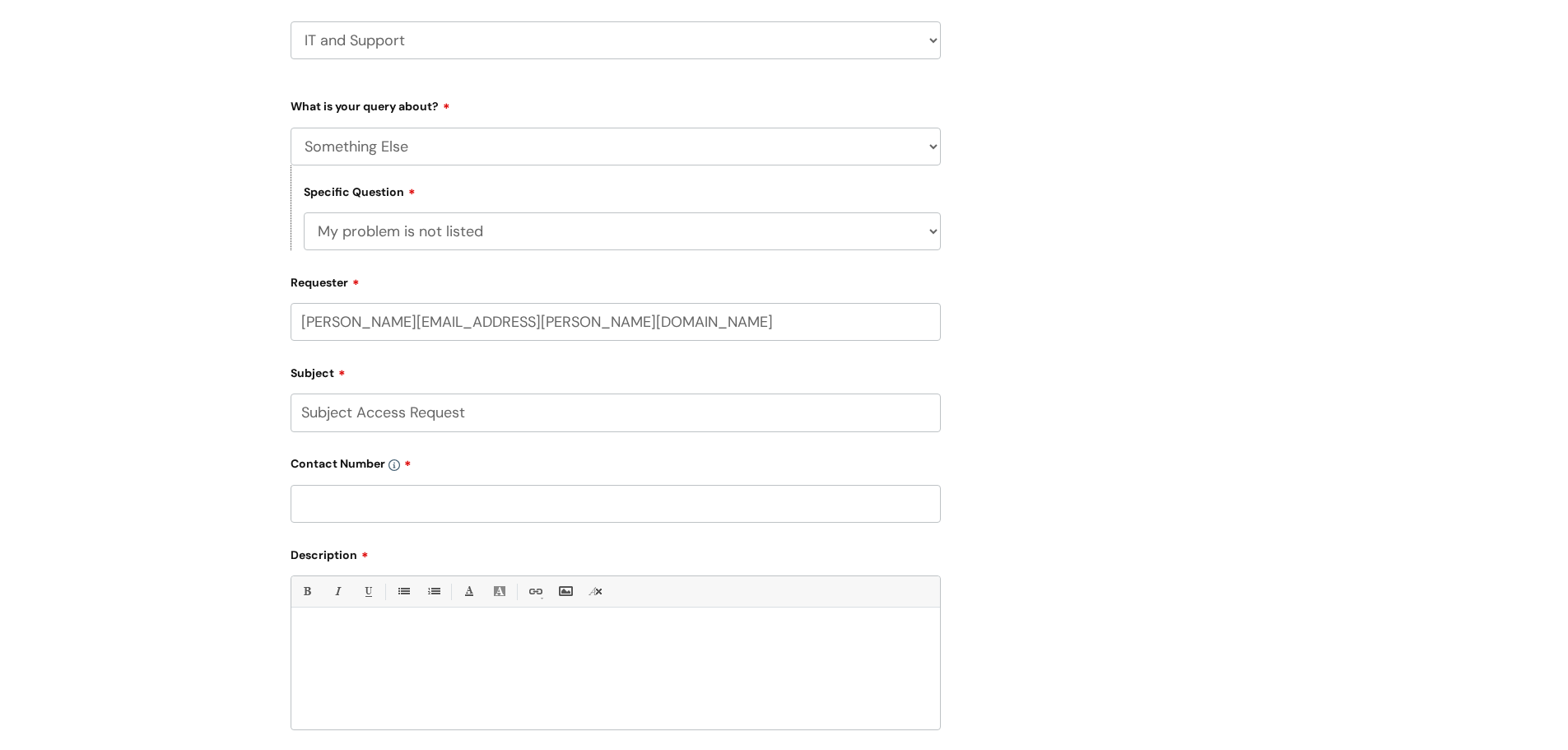
type input "Subject Access Request"
click at [377, 629] on p at bounding box center [615, 636] width 624 height 15
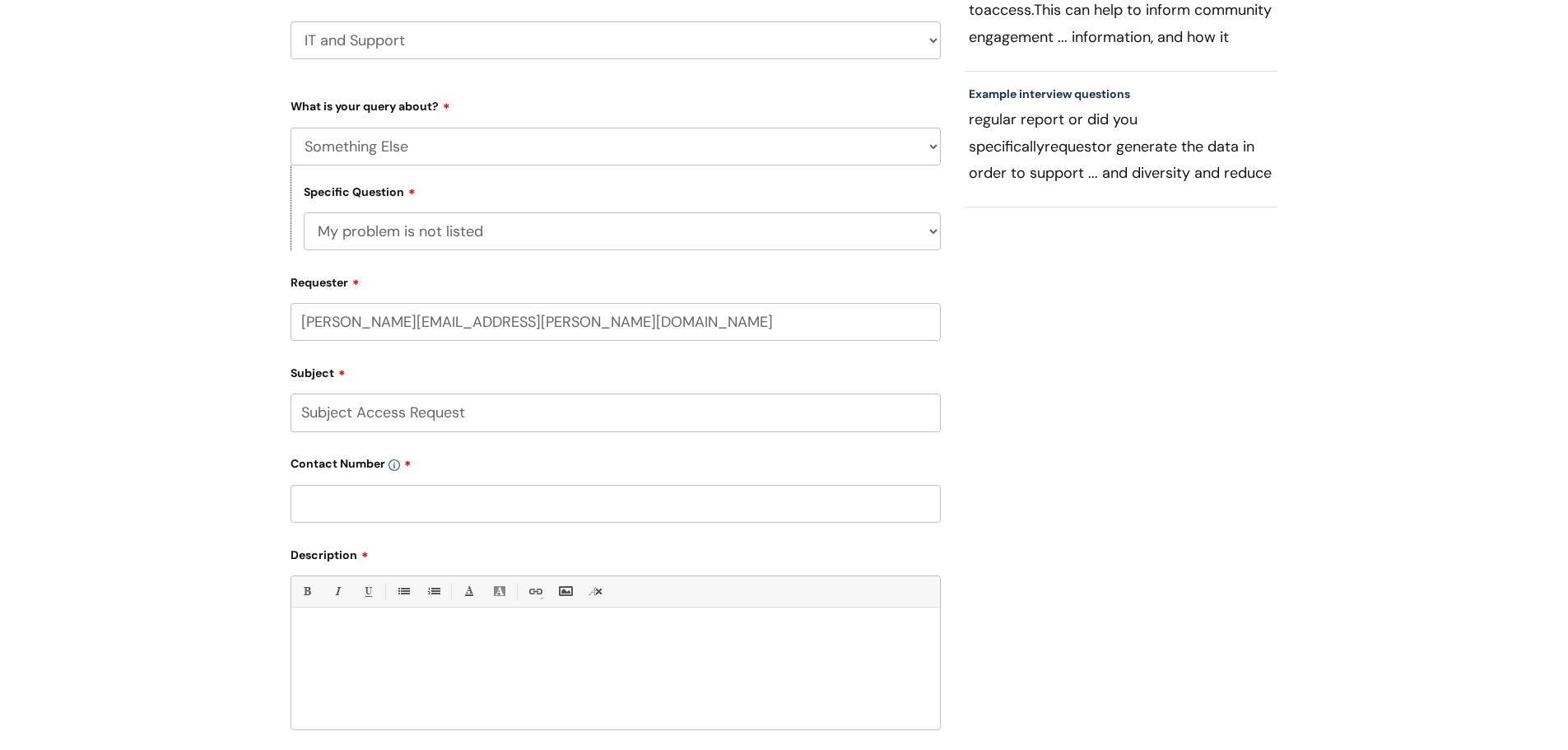
paste div
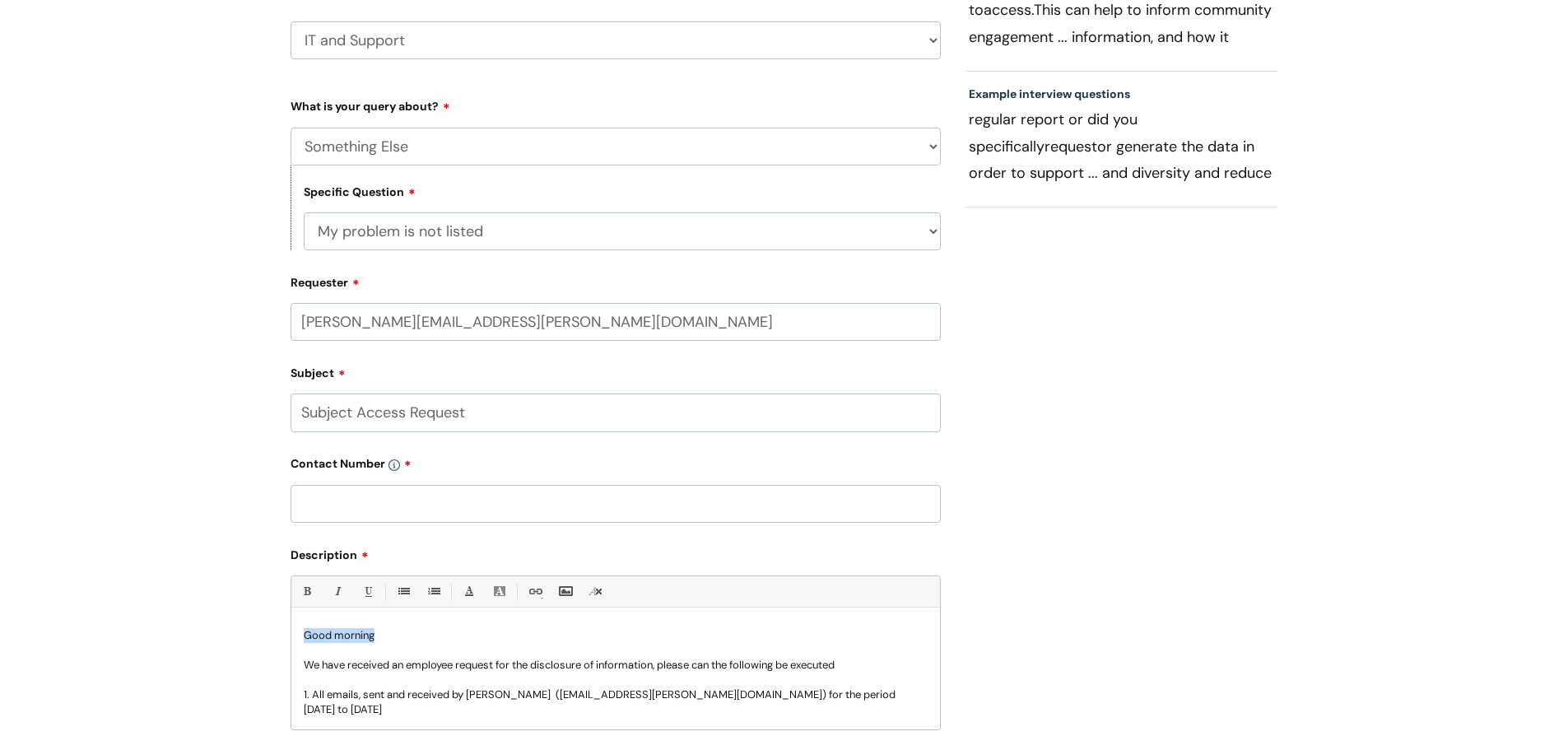
drag, startPoint x: 393, startPoint y: 627, endPoint x: 305, endPoint y: 625, distance: 88.0
click at [305, 625] on div "Good morning We have received an employee request for the disclosure of informa…" at bounding box center [616, 672] width 649 height 113
click at [315, 663] on p "We have received an employee request for the disclosure of information, please …" at bounding box center [615, 665] width 624 height 15
click at [316, 663] on p "We have received an employee request for the disclosure of information, please …" at bounding box center [615, 665] width 624 height 15
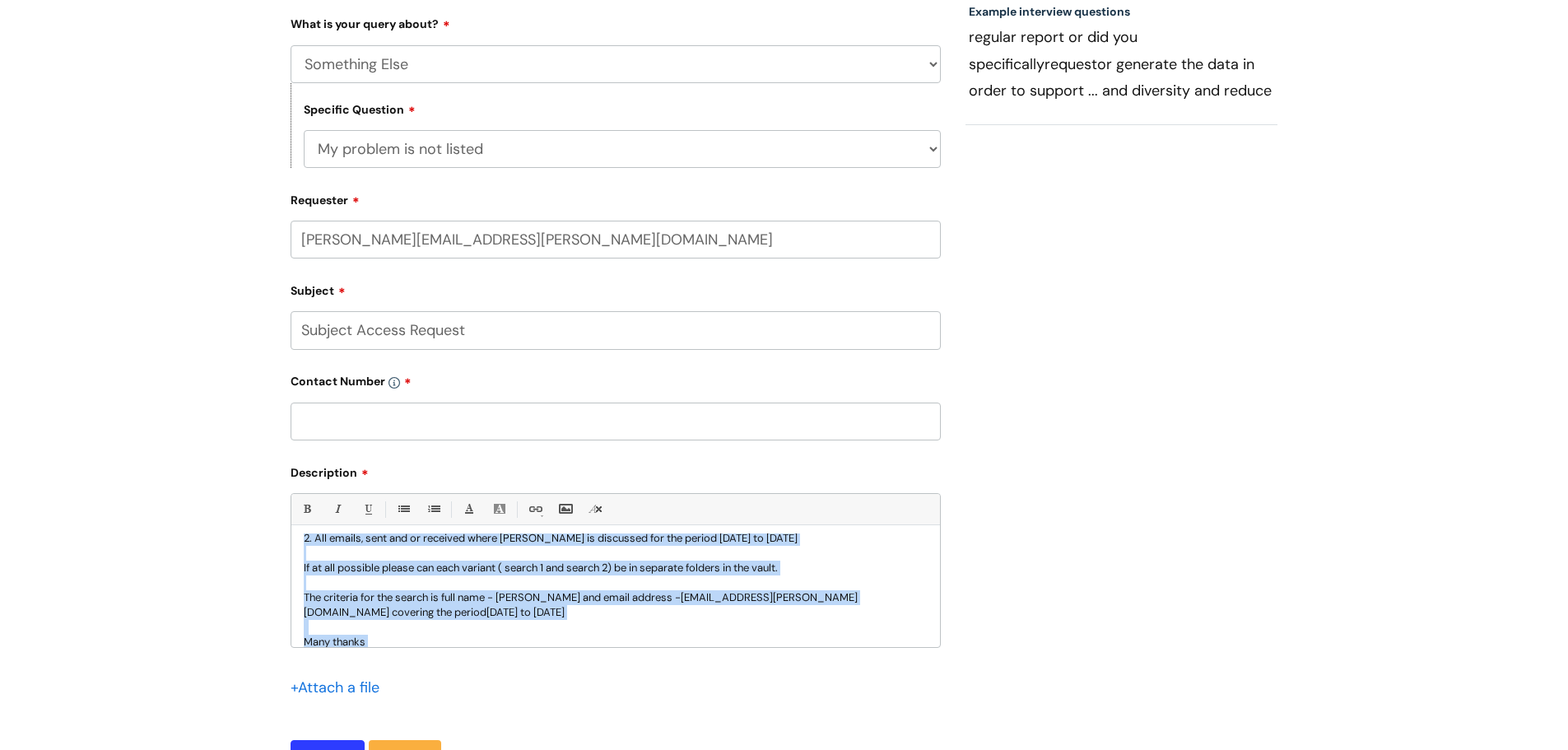
scroll to position [163, 0]
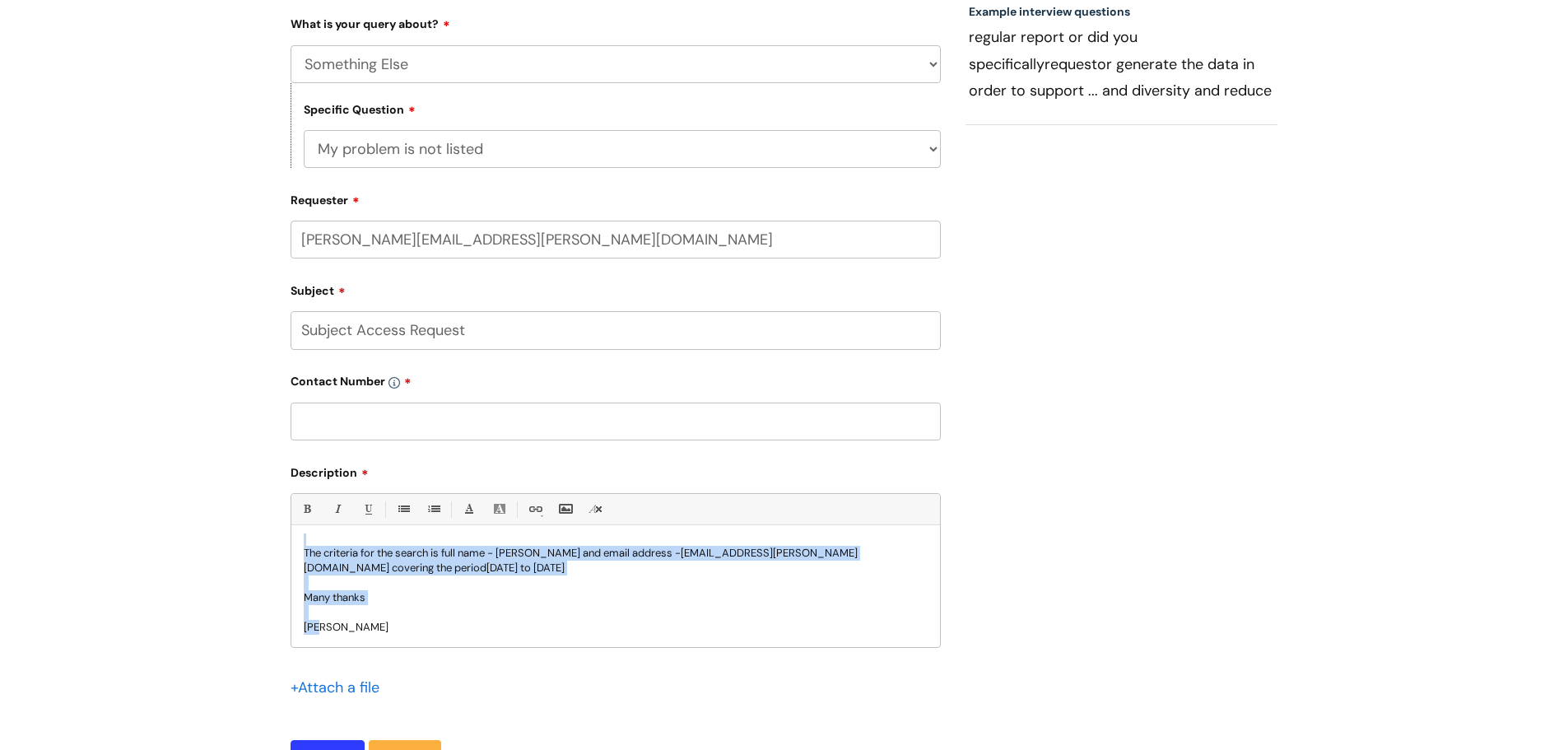
drag, startPoint x: 301, startPoint y: 551, endPoint x: 412, endPoint y: 654, distance: 151.4
click at [412, 654] on div "Bold (Ctrl-B) Italic (Ctrl-I) Underline(Ctrl-U) • Unordered List (Ctrl-Shift-7)…" at bounding box center [616, 607] width 651 height 229
copy div "Hello IG have received an employee request for the disclosure of information, p…"
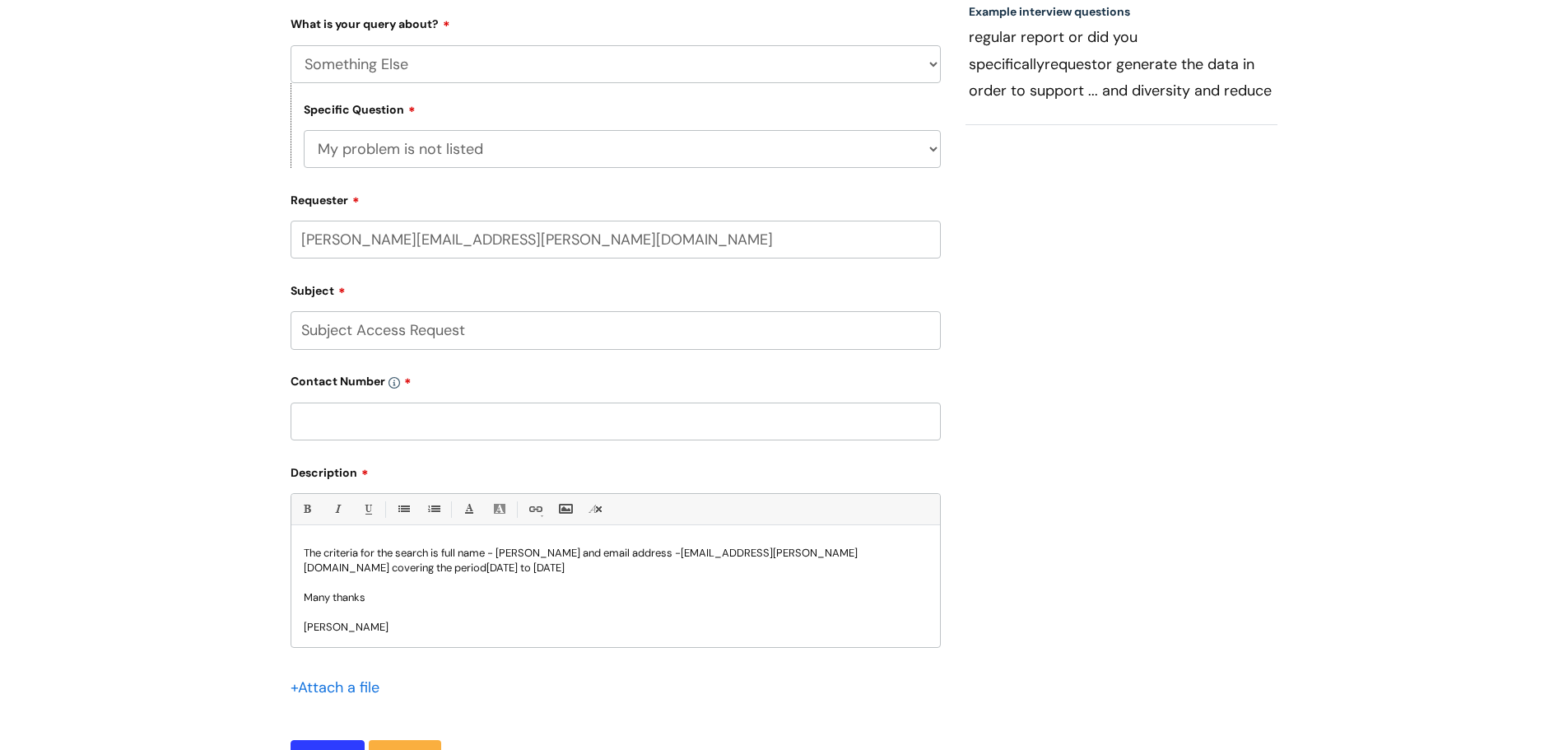
scroll to position [0, 0]
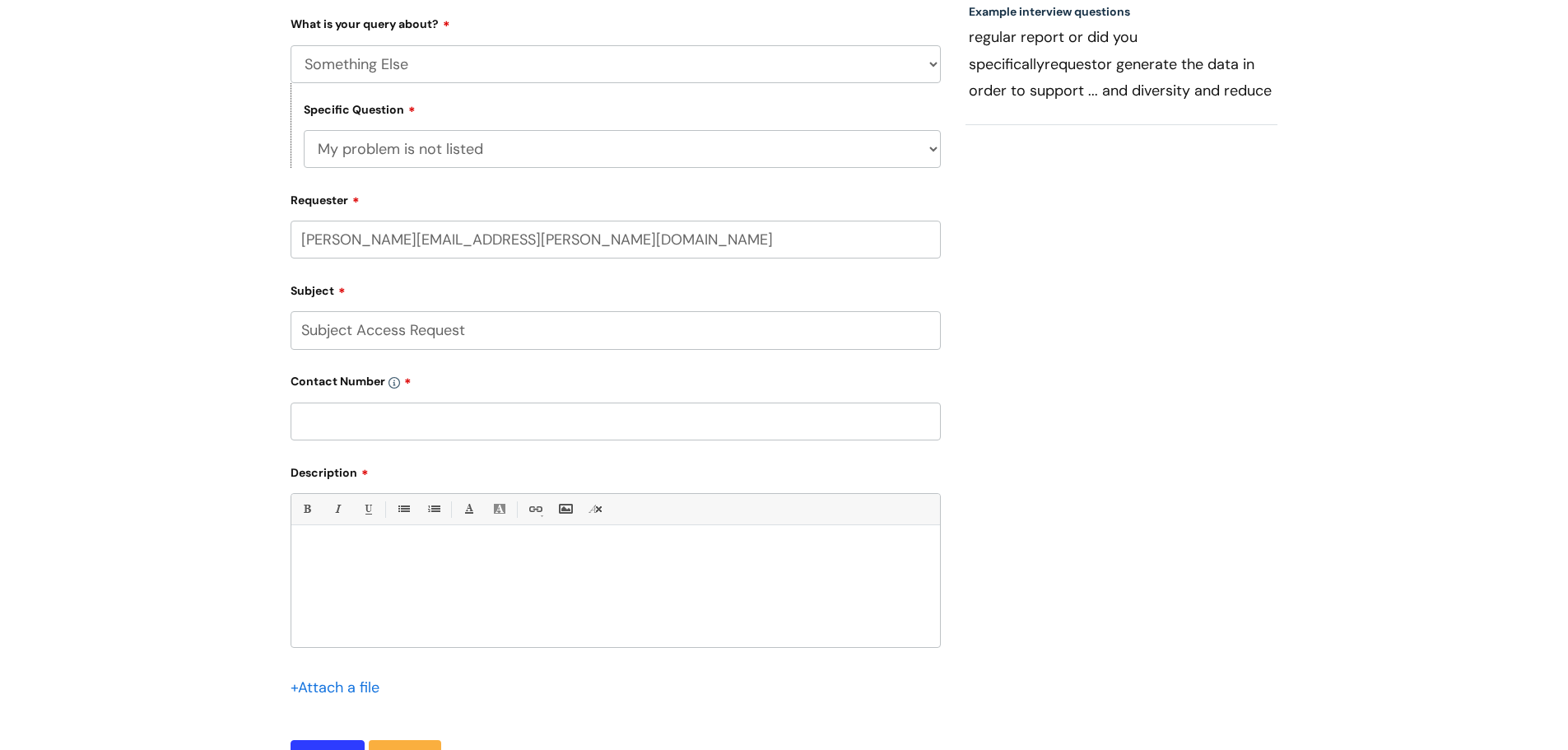
click at [348, 530] on div "Bold (Ctrl-B) Italic (Ctrl-I) Underline(Ctrl-U) • Unordered List (Ctrl-Shift-7)…" at bounding box center [616, 570] width 651 height 154
click at [348, 535] on div at bounding box center [616, 590] width 649 height 113
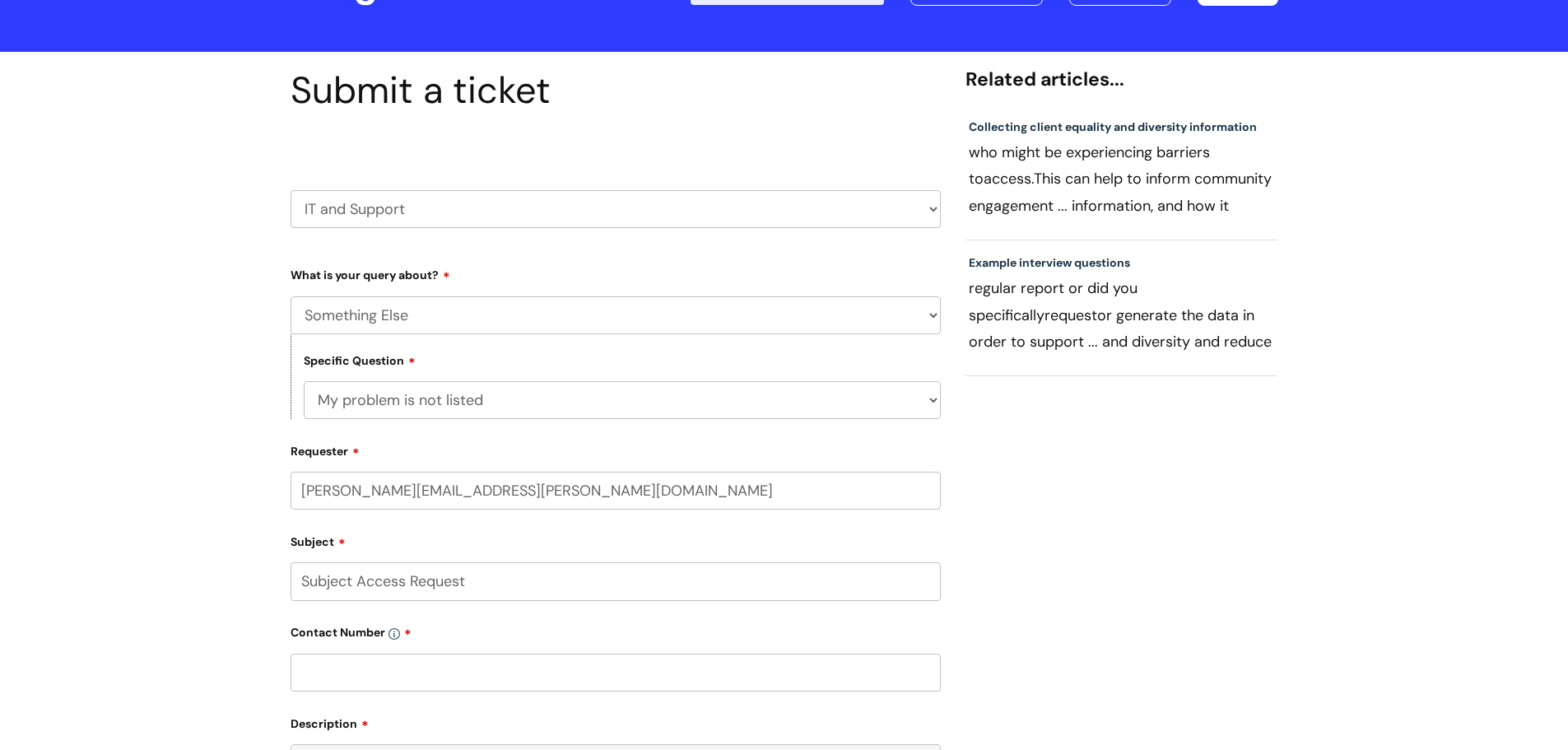
scroll to position [247, 0]
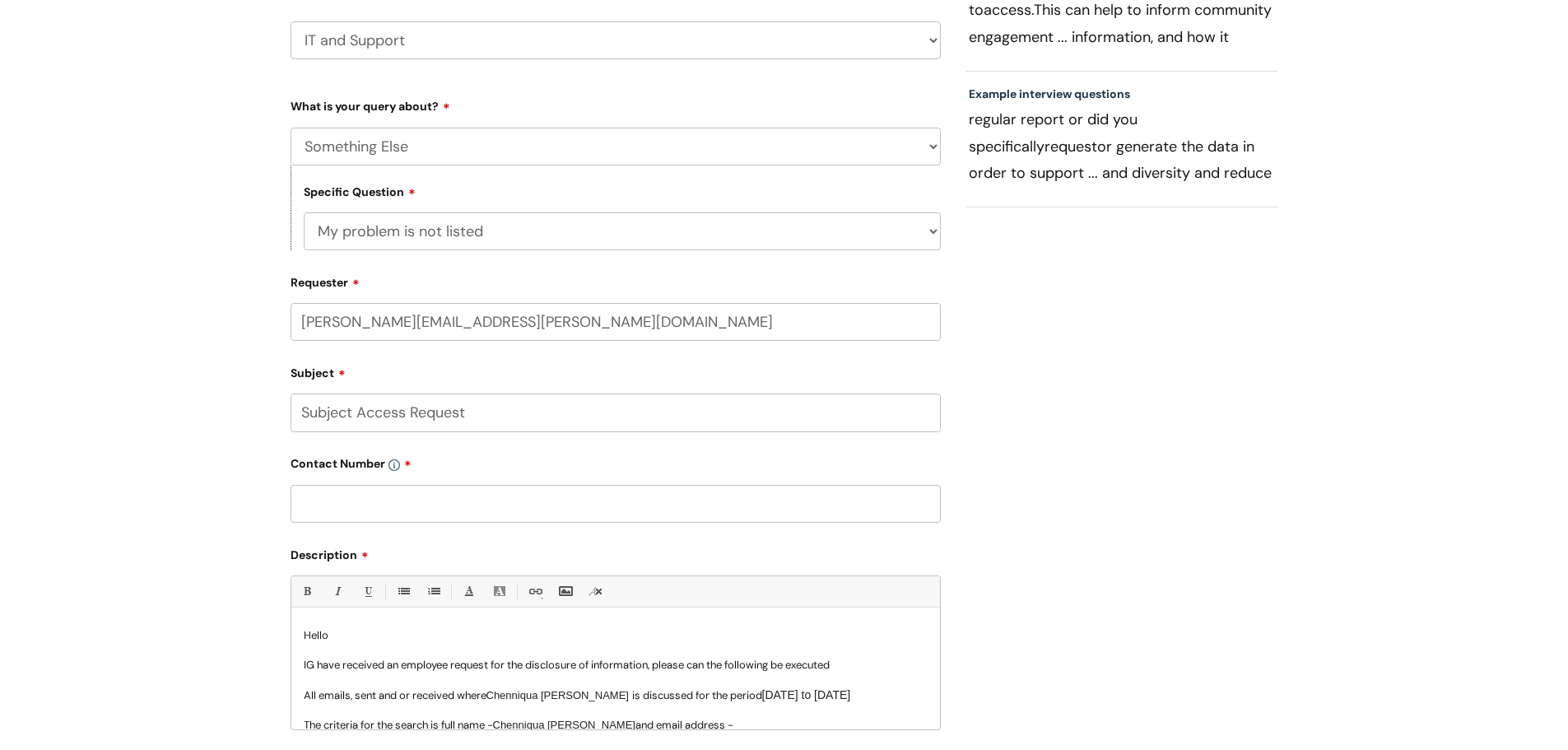
click at [404, 504] on input "text" at bounding box center [616, 504] width 651 height 38
paste input "07811772066"
type input "07811772066"
click at [1040, 486] on div "Submit a ticket HR / People IT and Support Clinical Drug Alerts Finance Account…" at bounding box center [784, 393] width 1012 height 987
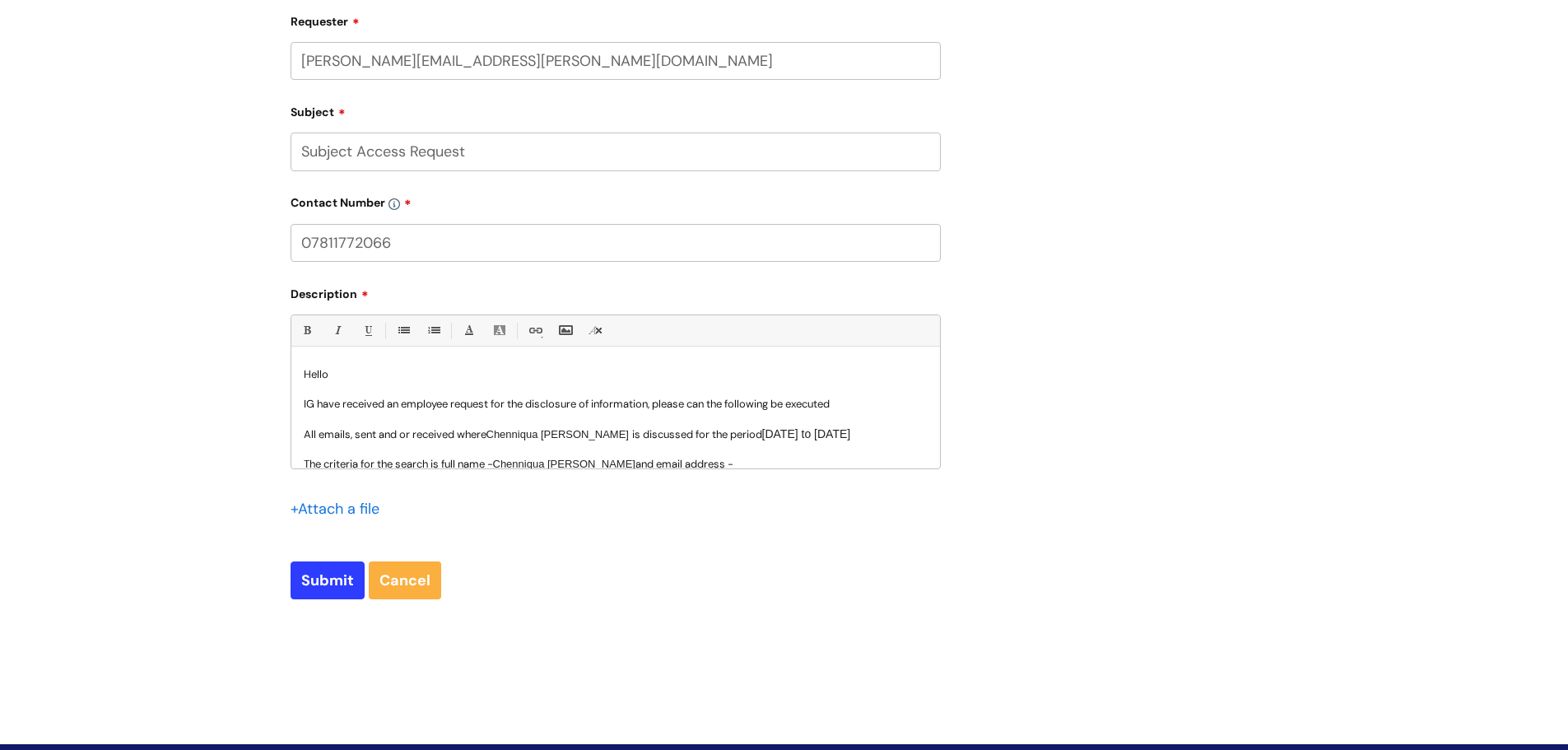
scroll to position [634, 0]
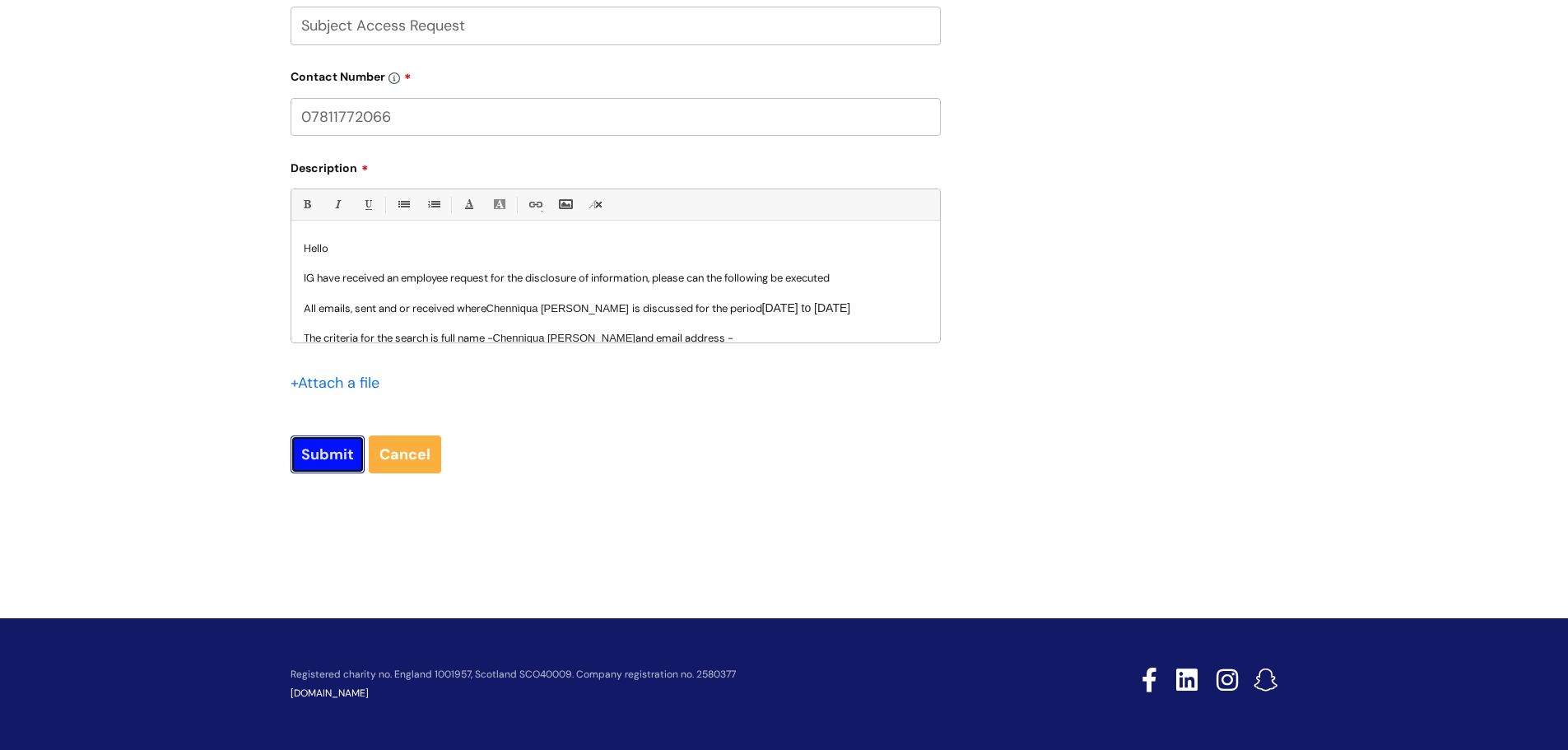
click at [325, 455] on input "Submit" at bounding box center [328, 454] width 74 height 38
type input "Please Wait..."
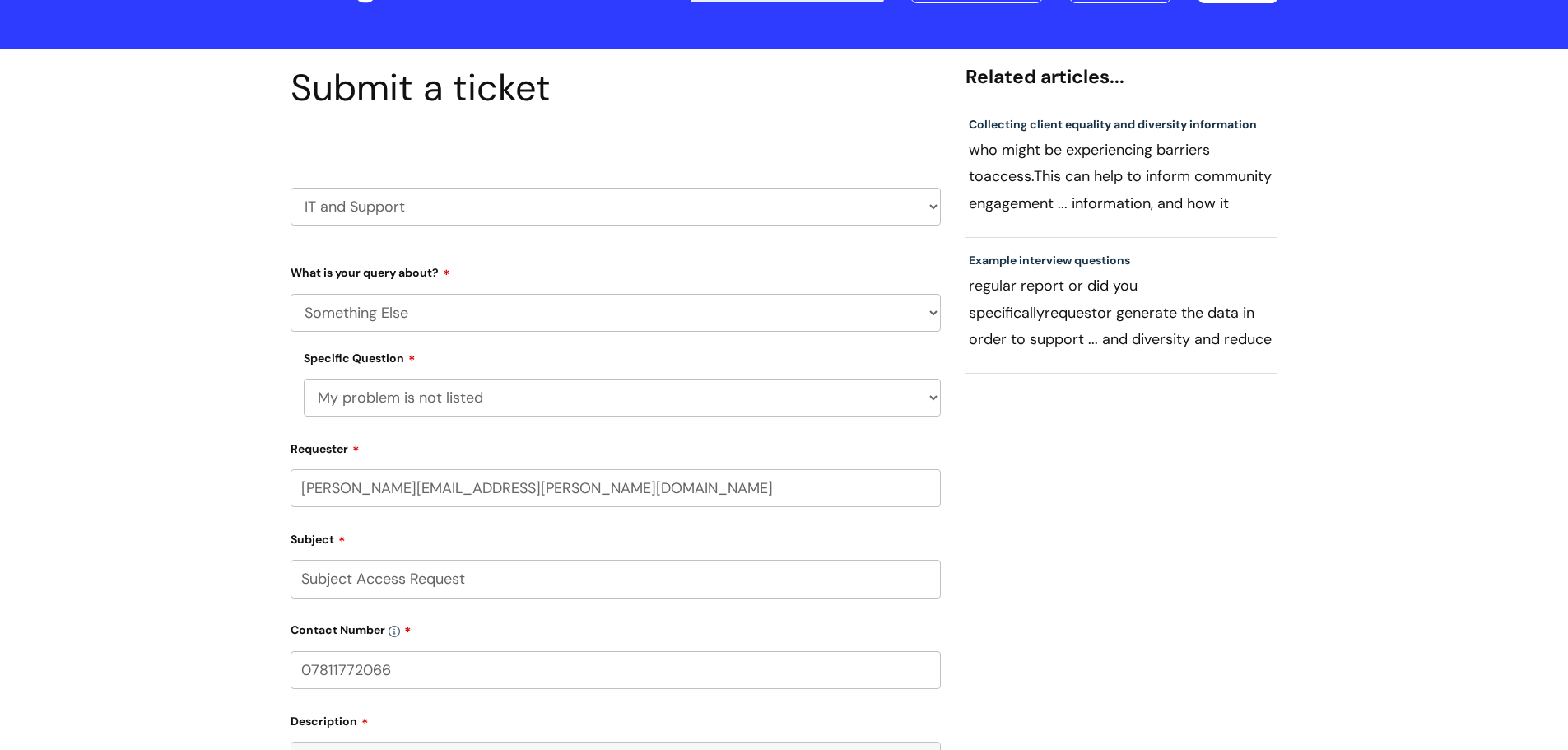
scroll to position [0, 0]
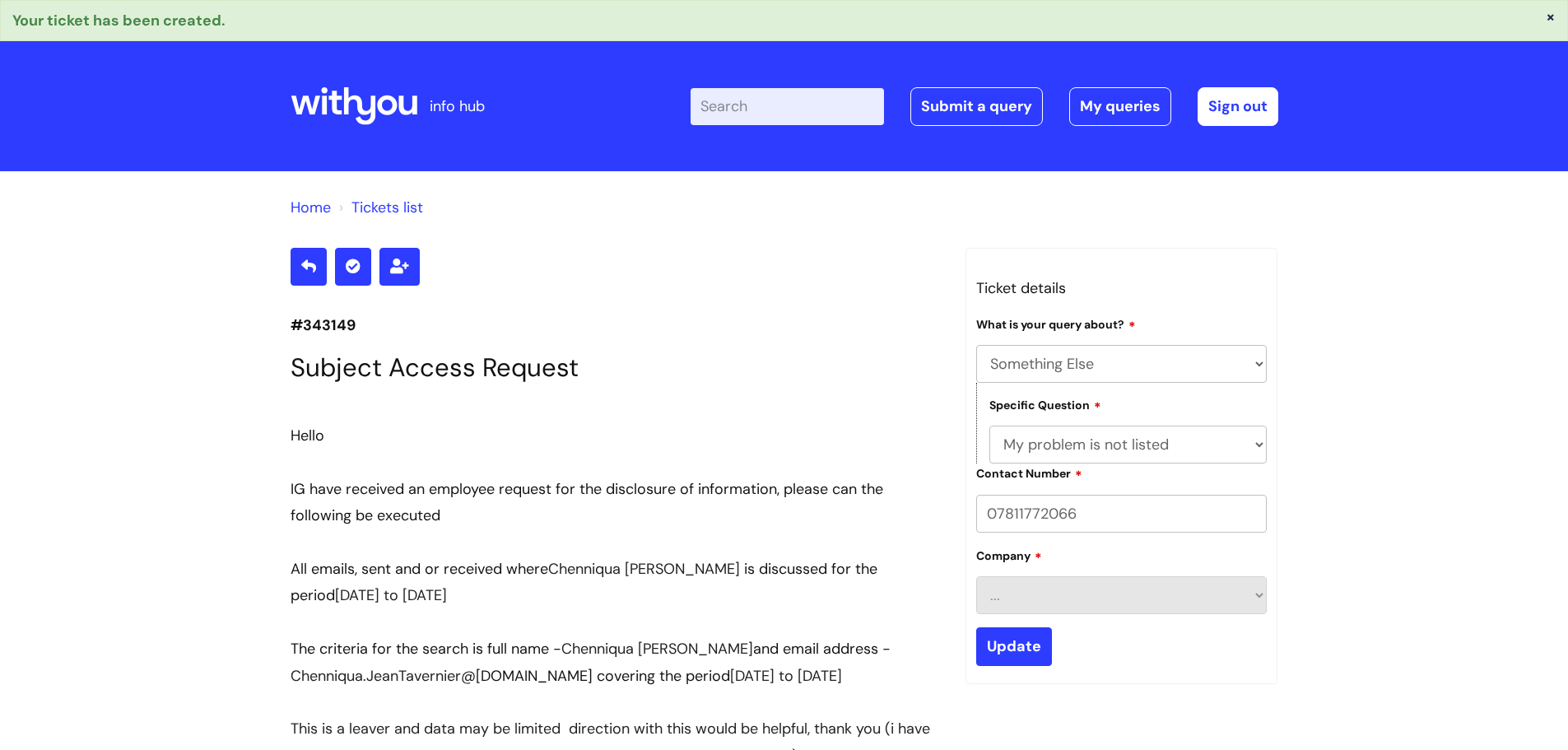
select select "Something Else"
select select "My problem is not listed"
drag, startPoint x: 355, startPoint y: 327, endPoint x: 287, endPoint y: 327, distance: 68.0
copy p "#343149"
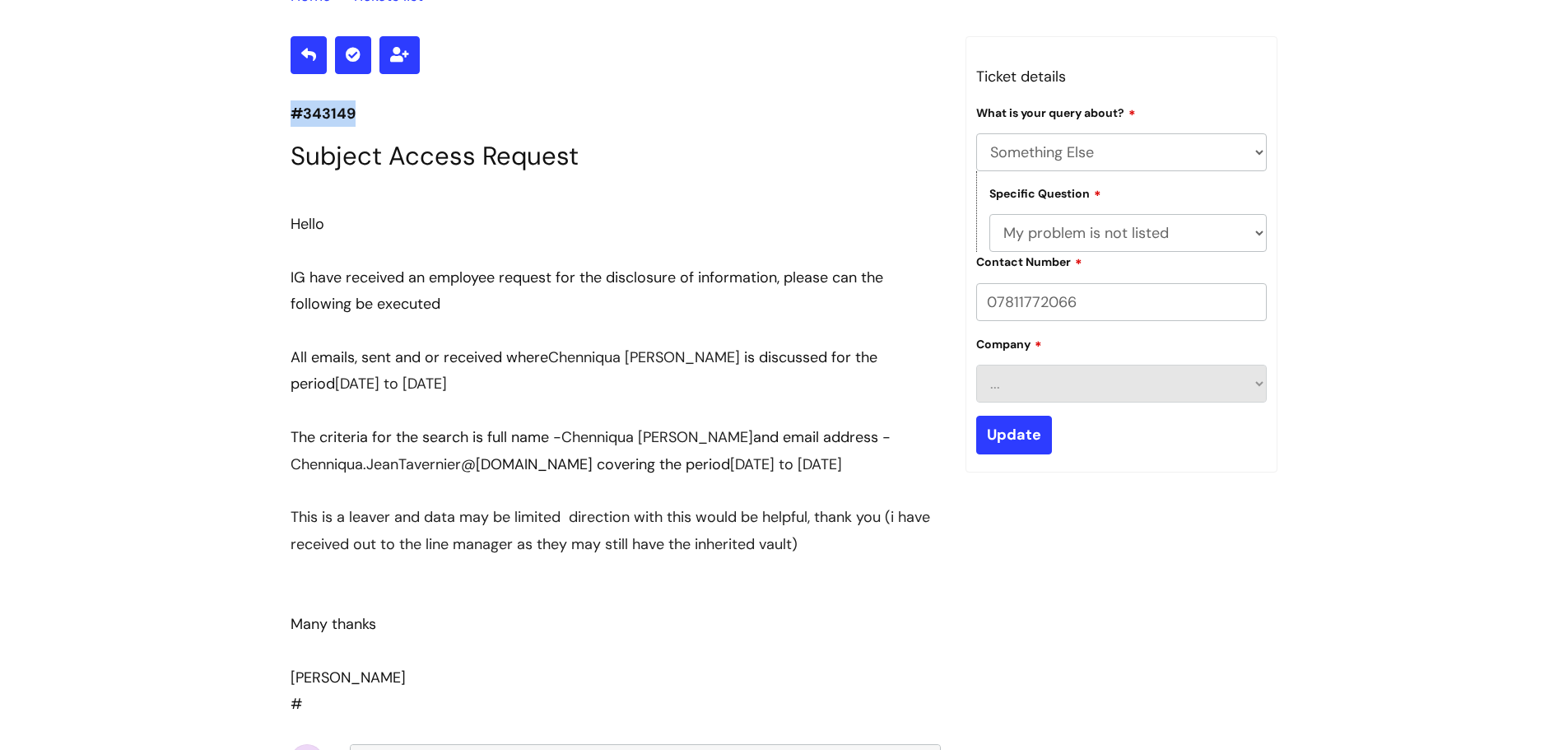
scroll to position [247, 0]
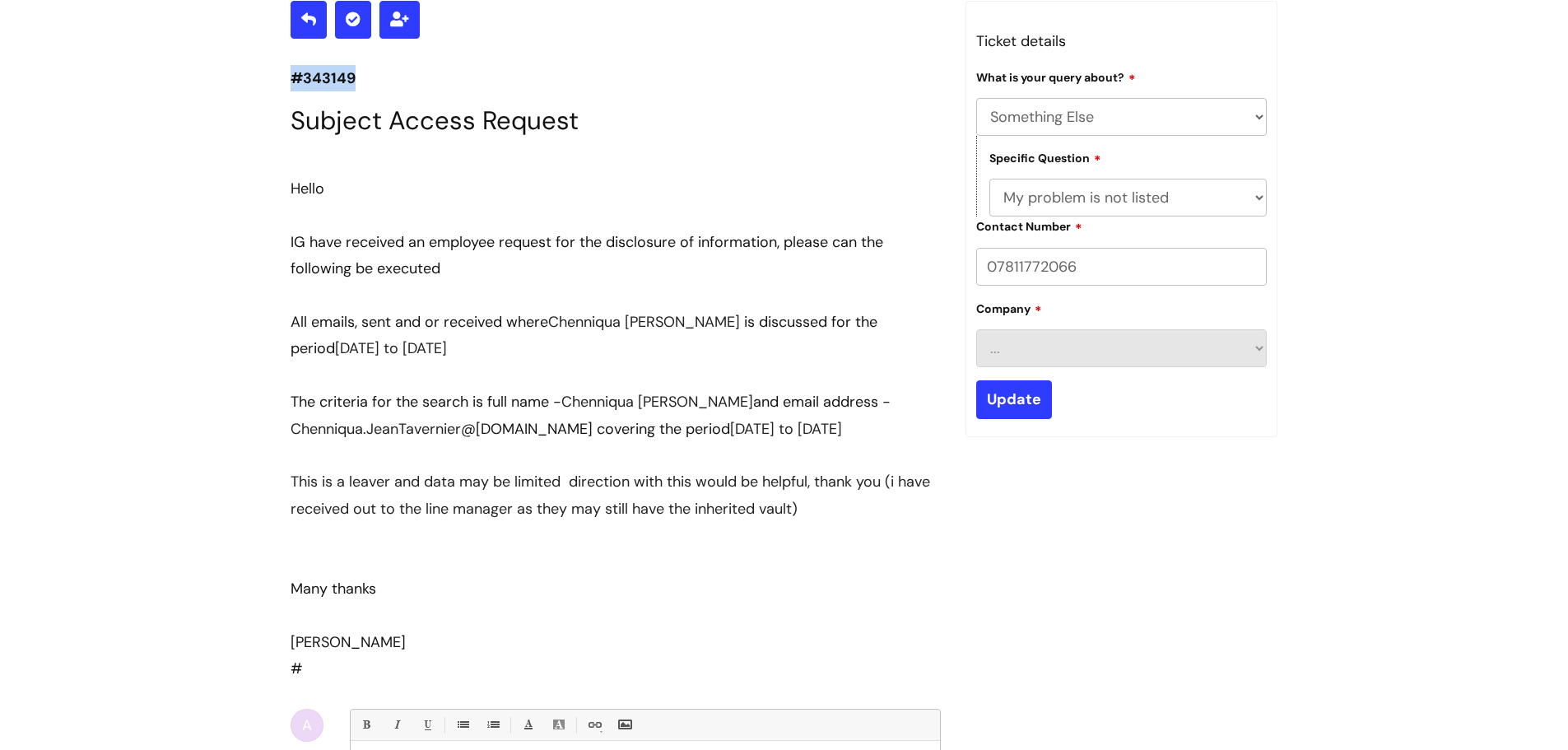
drag, startPoint x: 504, startPoint y: 349, endPoint x: 289, endPoint y: 325, distance: 216.3
click at [289, 325] on div "#343149 Subject Access Request Hello IG have received an employee request for t…" at bounding box center [615, 534] width 675 height 1068
copy div "All emails, sent and or received where [PERSON_NAME] is discussed for the perio…"
